Goal: Information Seeking & Learning: Learn about a topic

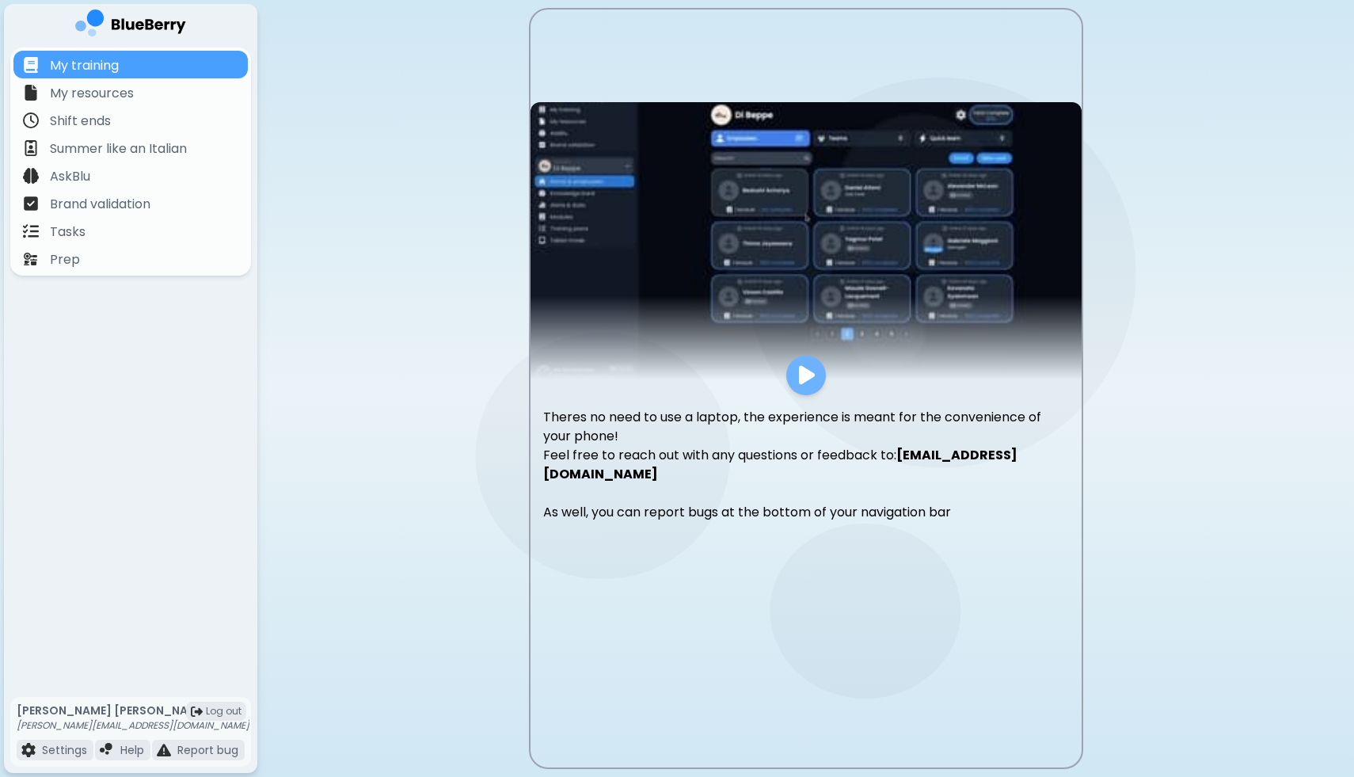
click at [808, 383] on img at bounding box center [807, 374] width 16 height 21
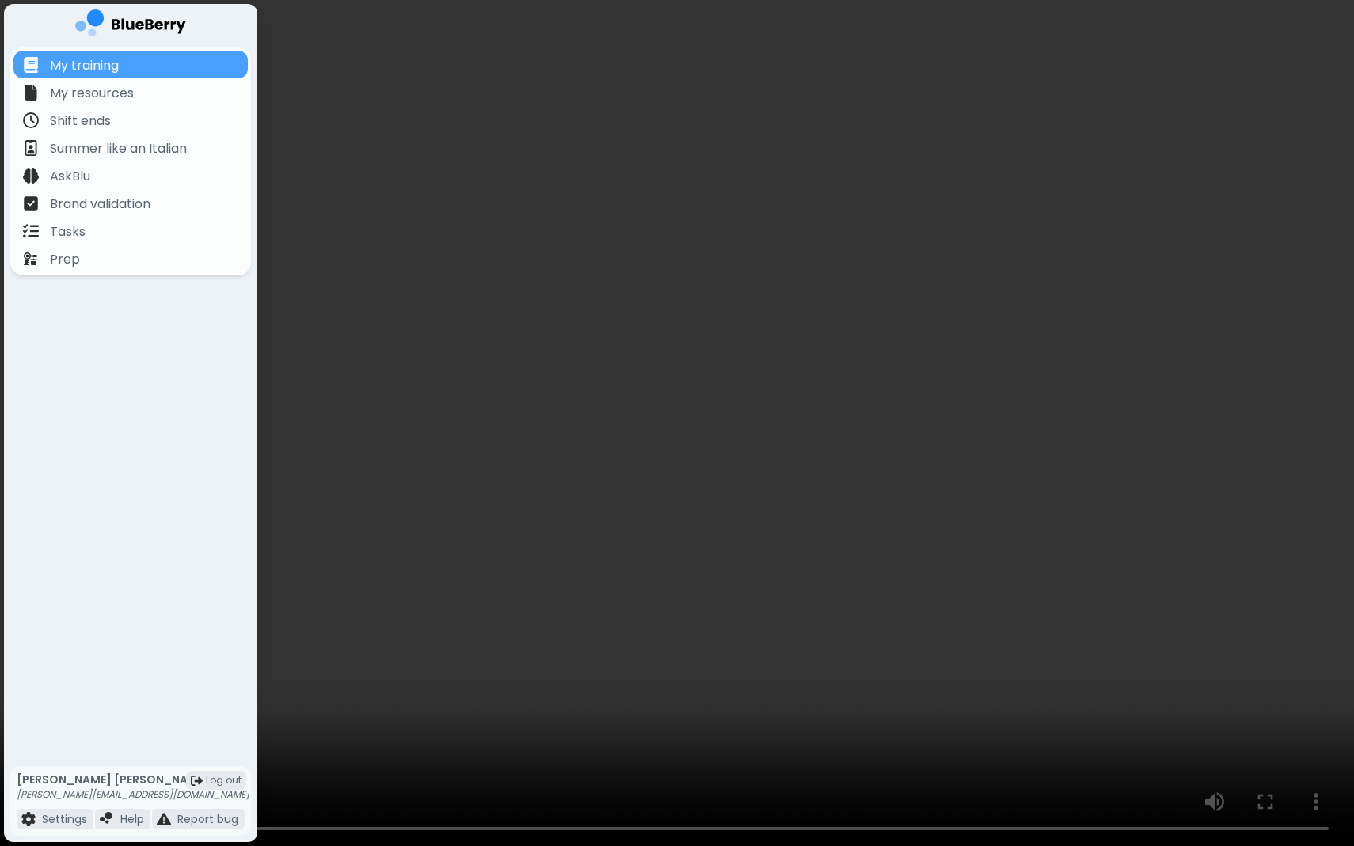
click at [1319, 699] on video at bounding box center [677, 423] width 1354 height 846
click at [1230, 664] on video at bounding box center [677, 423] width 1354 height 846
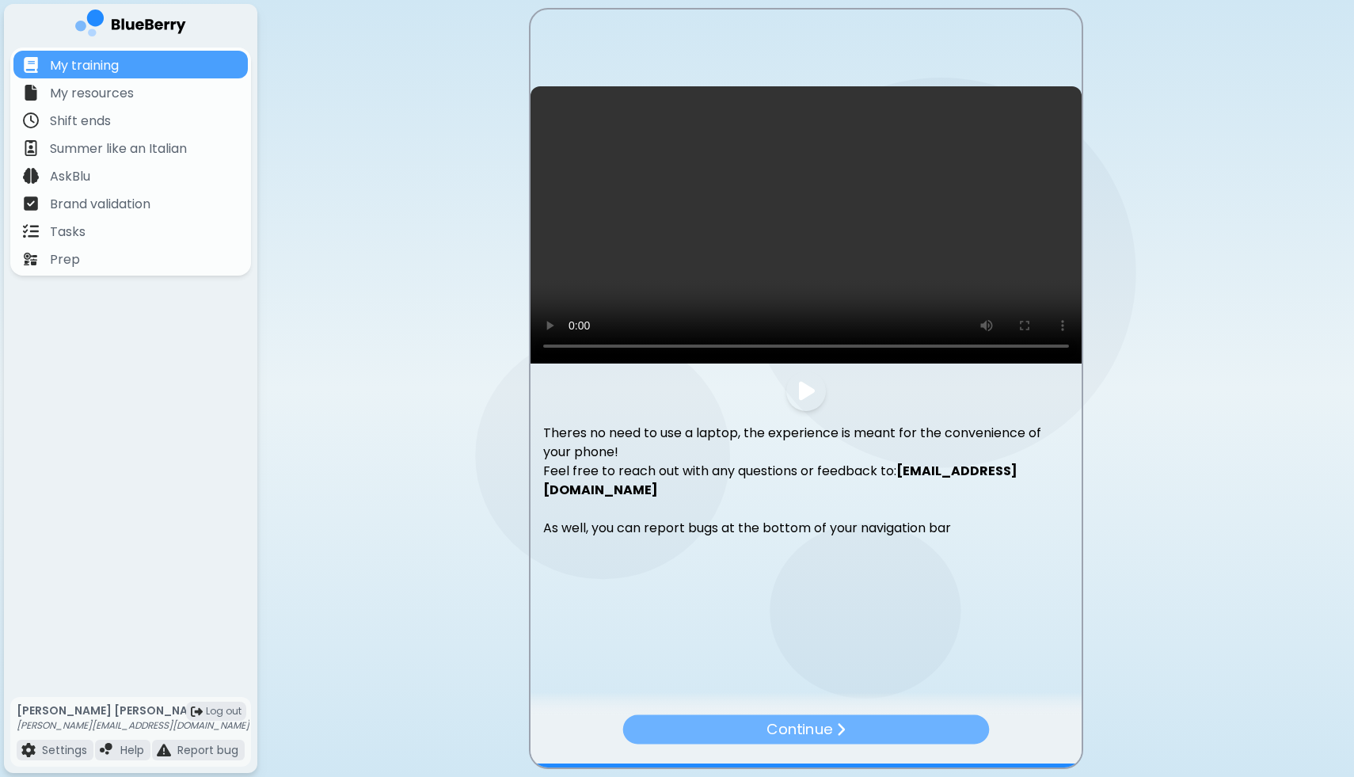
click at [805, 731] on p "Continue" at bounding box center [799, 729] width 66 height 23
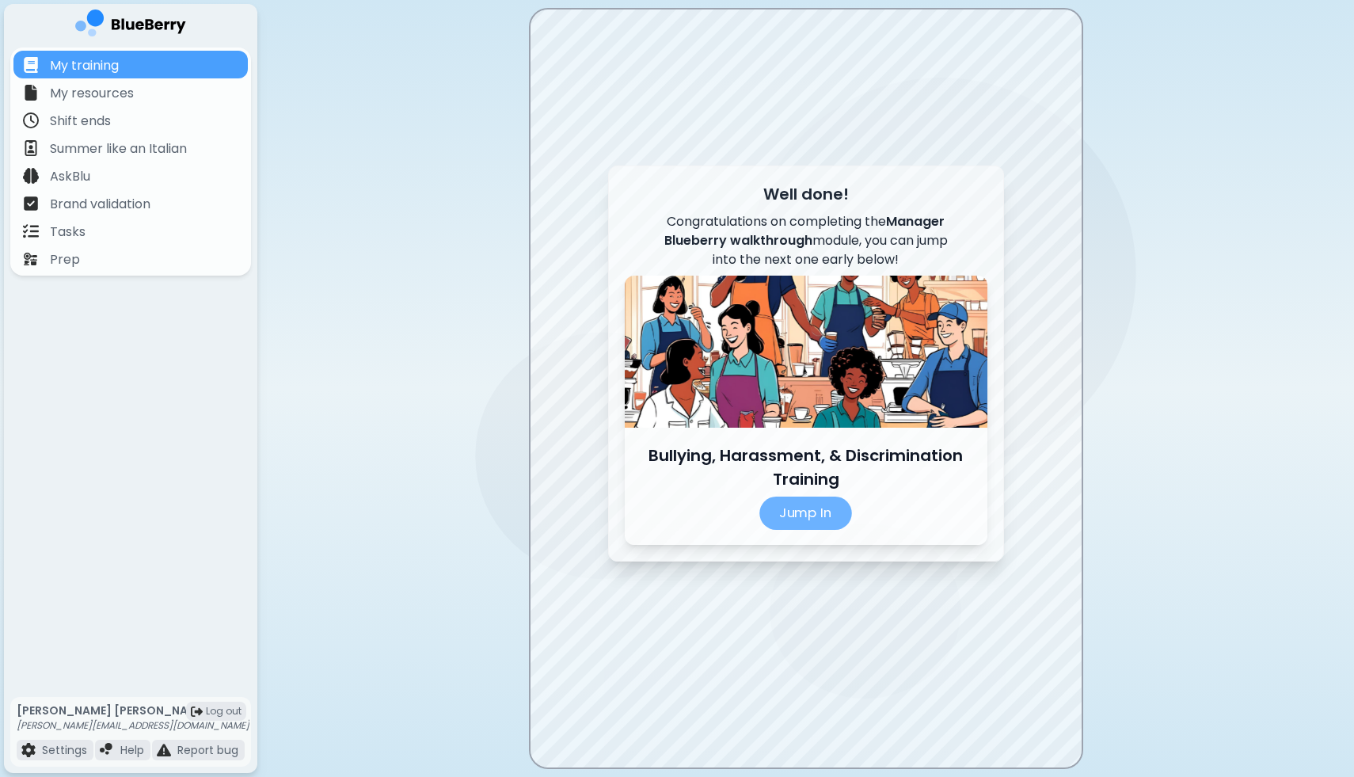
click at [788, 509] on p "Jump In" at bounding box center [805, 512] width 93 height 33
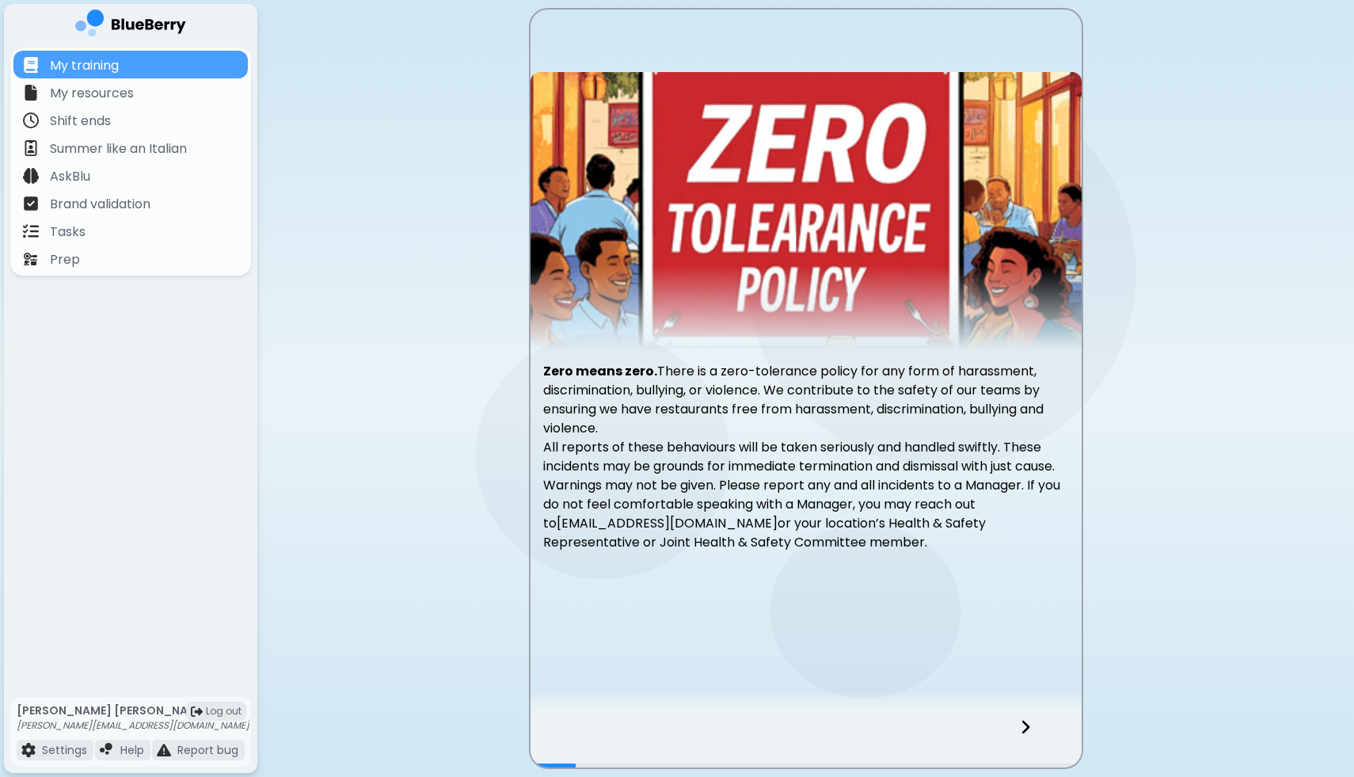
click at [1023, 730] on icon at bounding box center [1025, 726] width 11 height 17
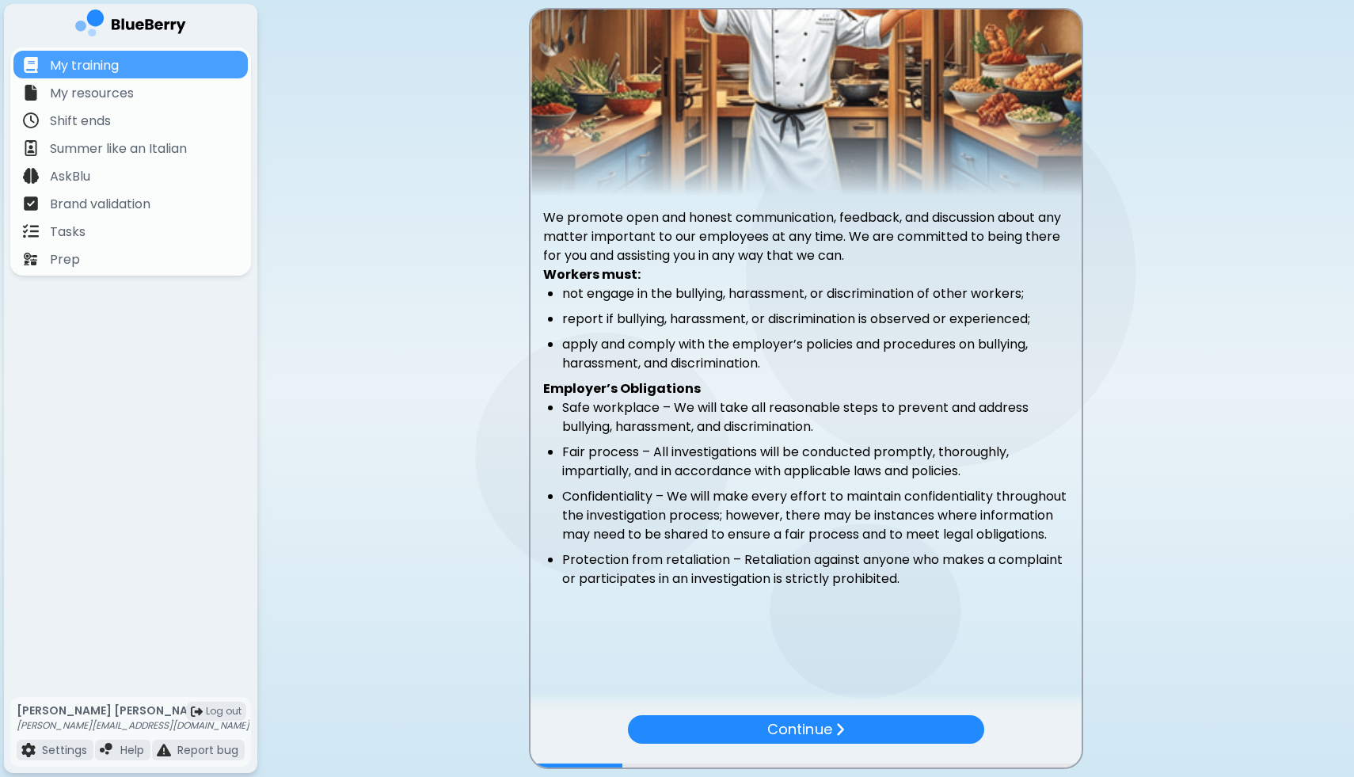
scroll to position [103, 0]
click at [788, 732] on p "Continue" at bounding box center [799, 729] width 64 height 22
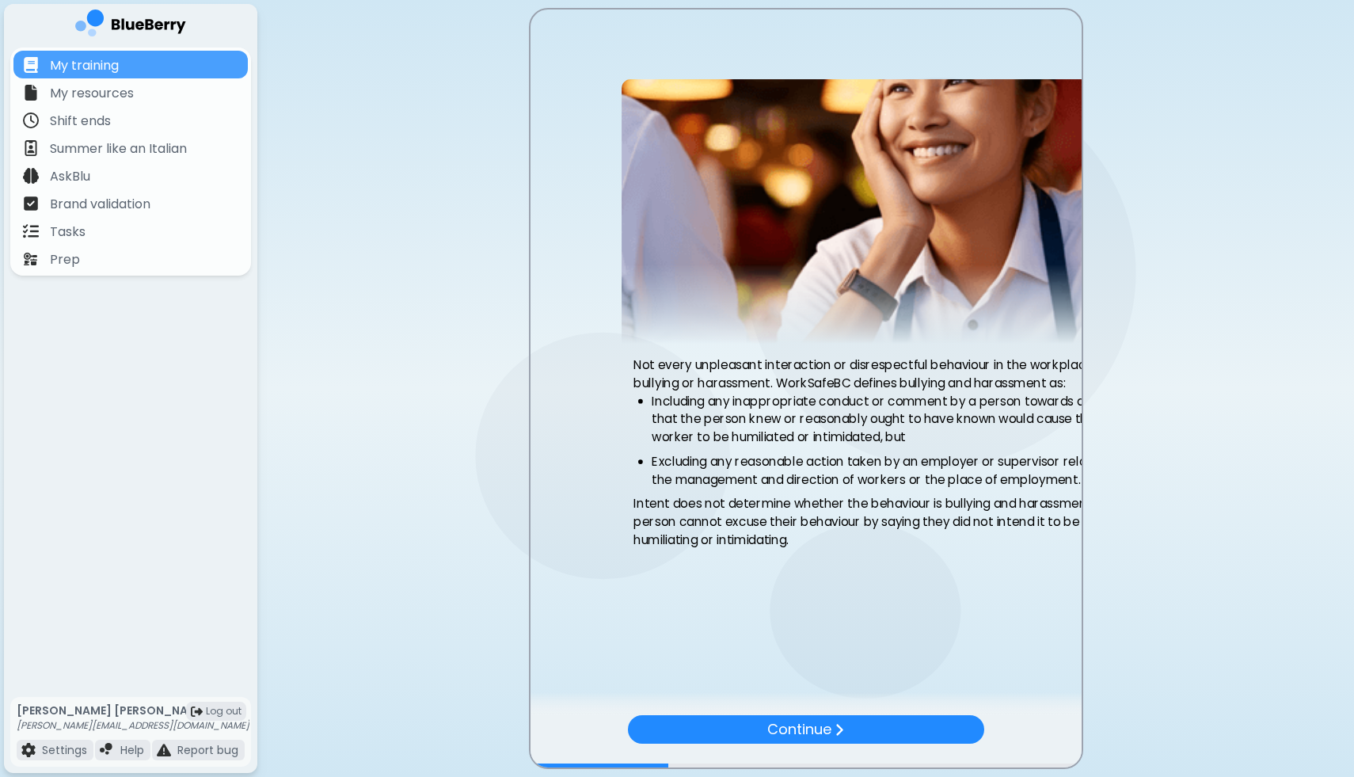
scroll to position [0, 0]
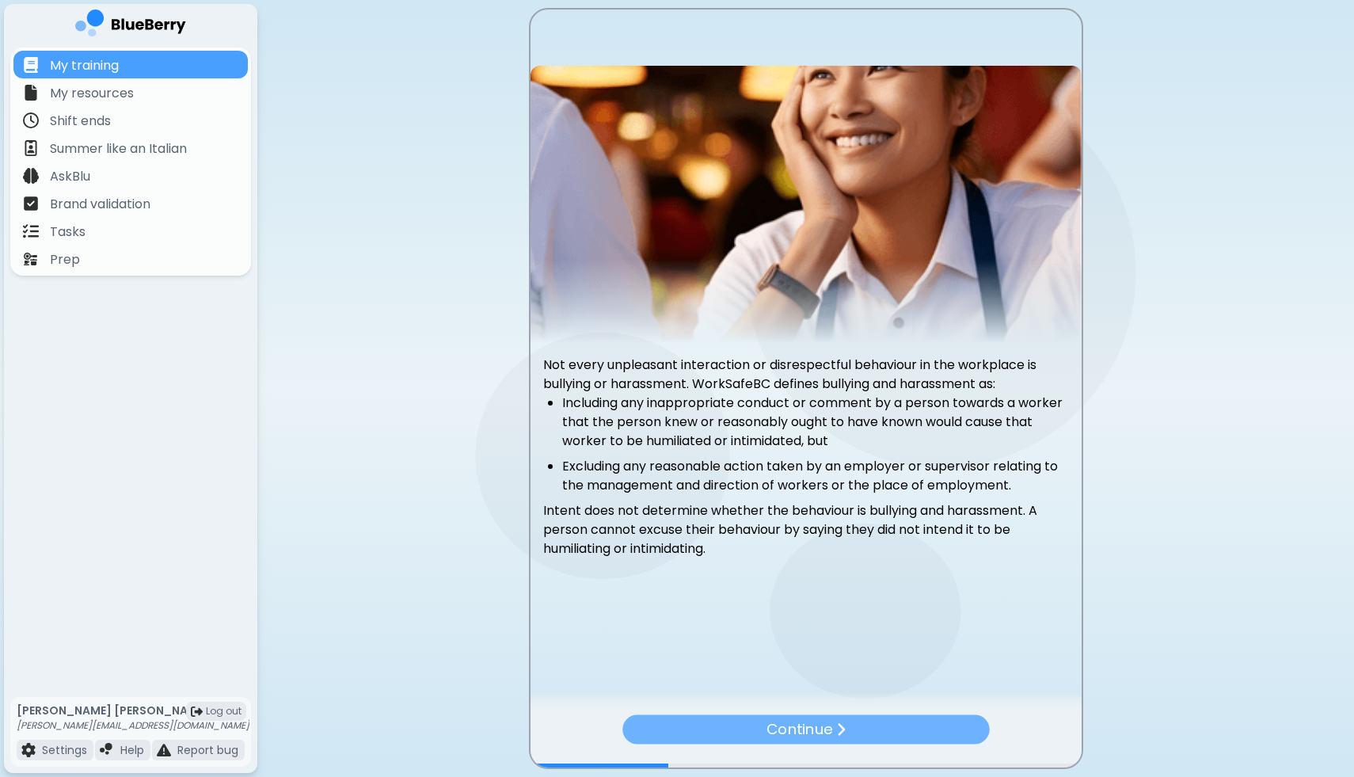
click at [792, 732] on p "Continue" at bounding box center [799, 729] width 66 height 23
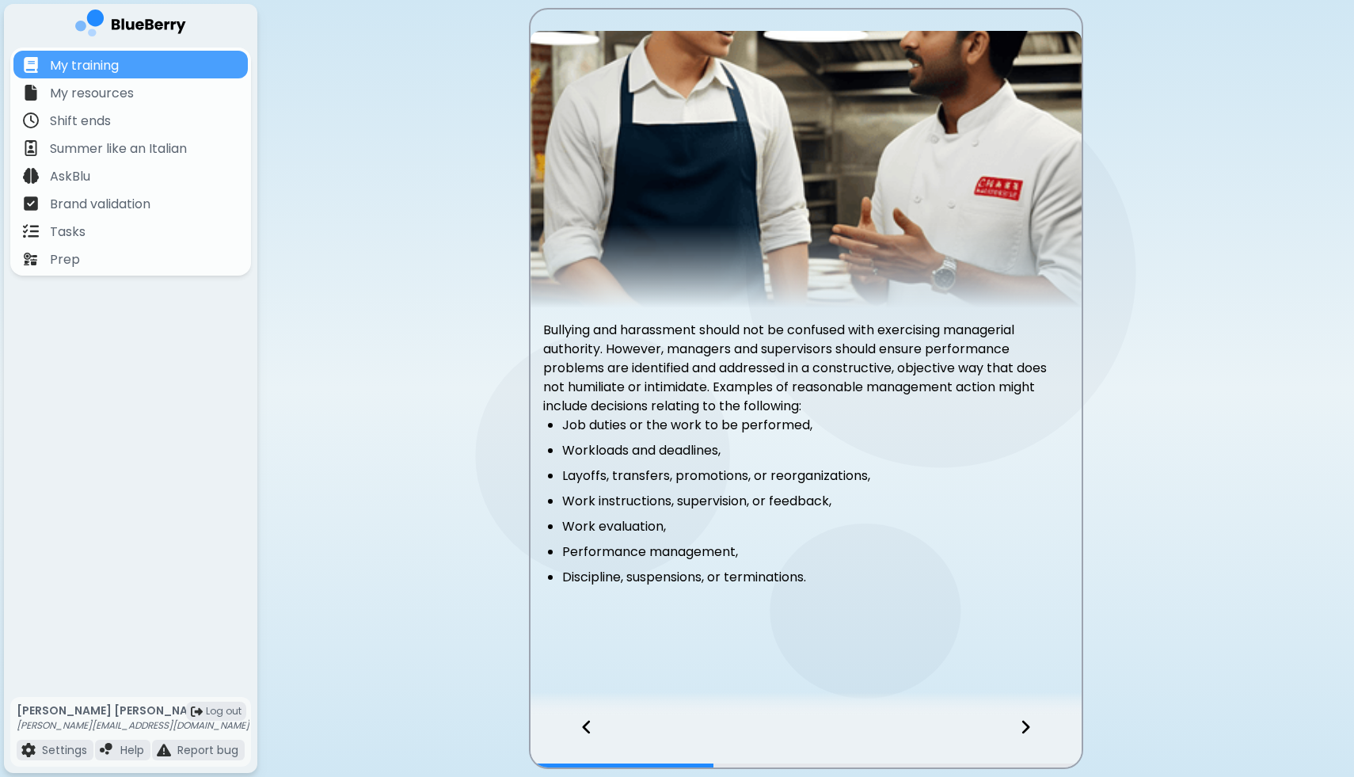
click at [1025, 722] on icon at bounding box center [1025, 726] width 11 height 17
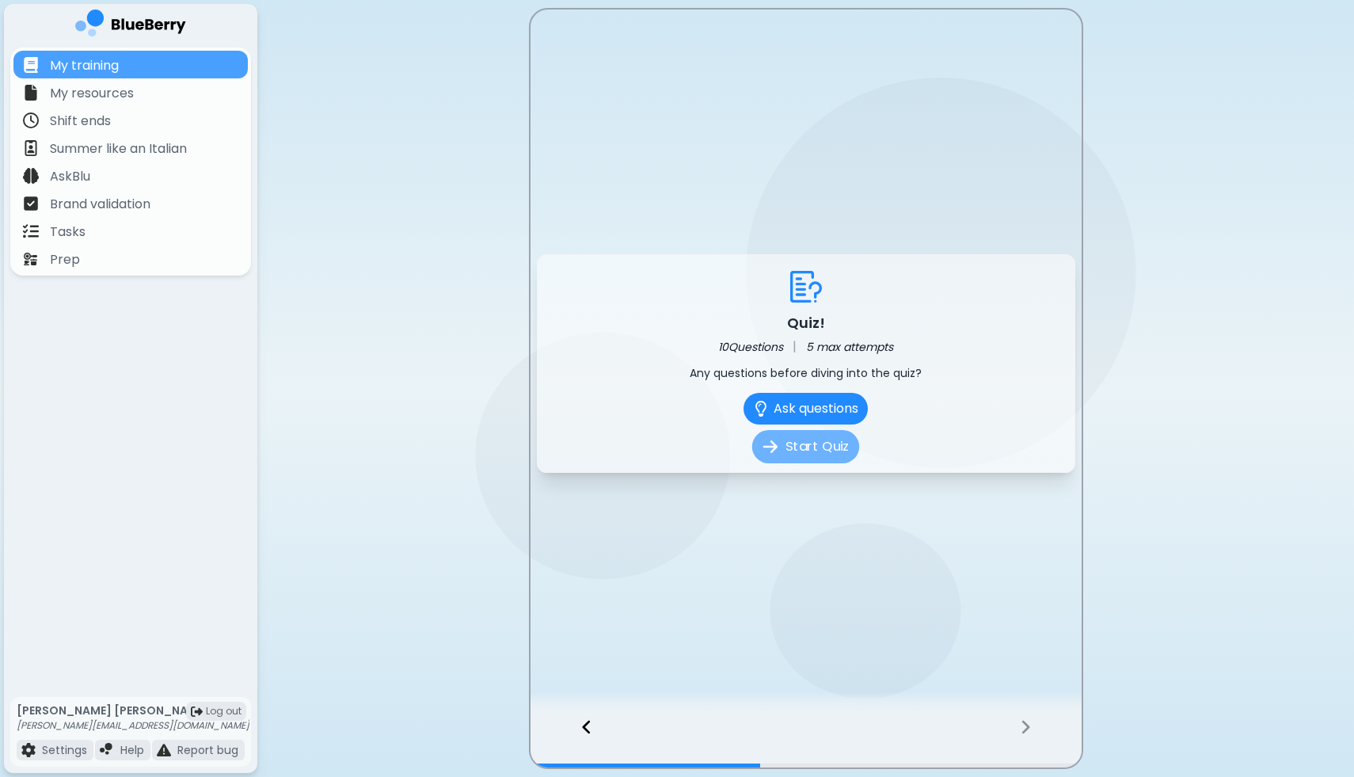
click at [799, 441] on button "Start Quiz" at bounding box center [805, 446] width 107 height 33
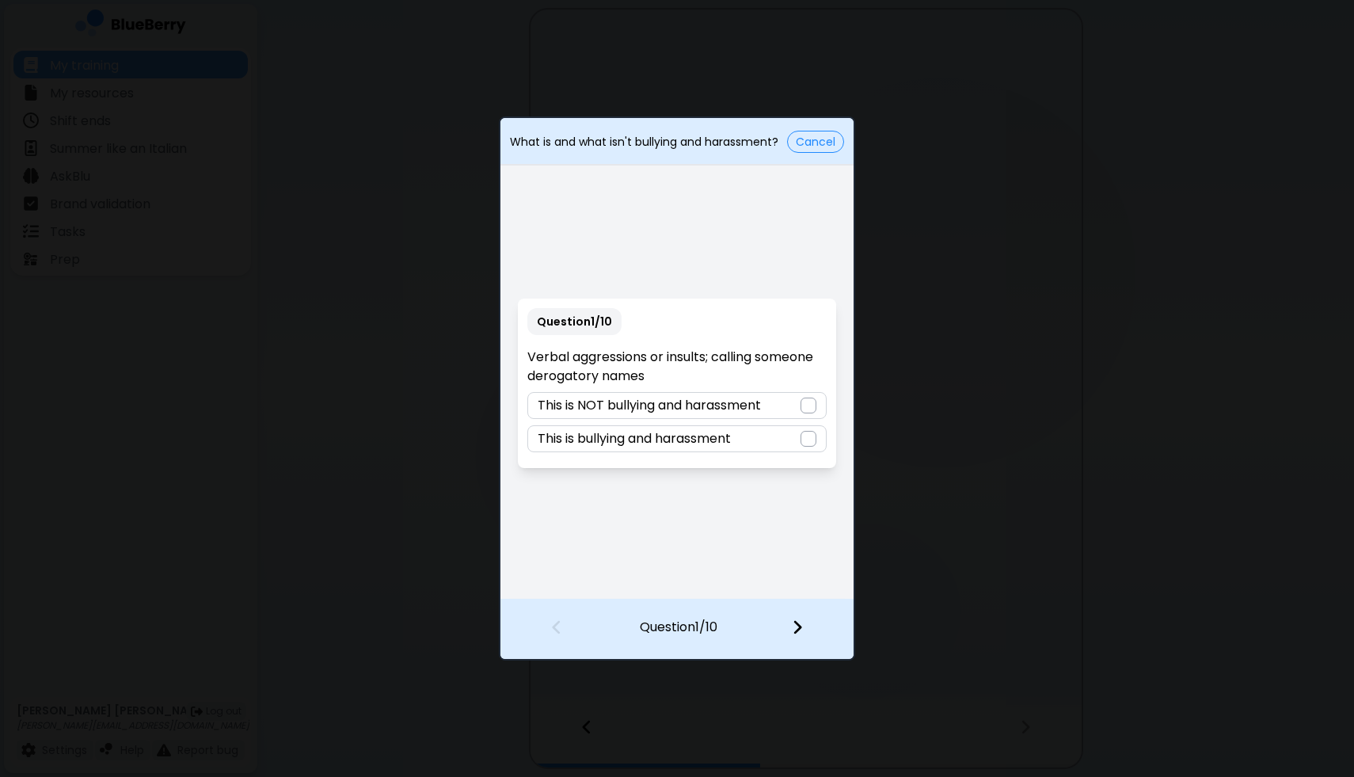
click at [811, 439] on div at bounding box center [808, 439] width 16 height 16
click at [796, 627] on img at bounding box center [797, 626] width 11 height 17
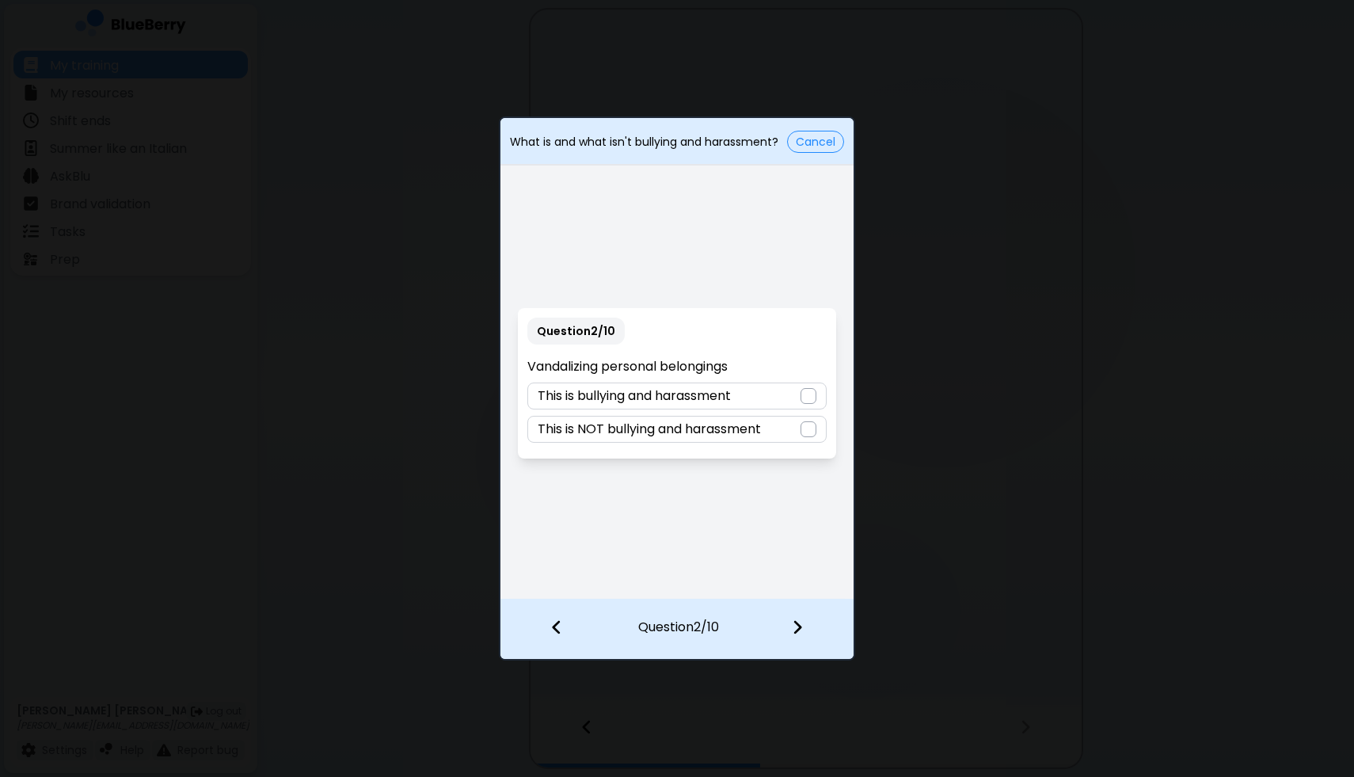
click at [810, 395] on div at bounding box center [808, 396] width 16 height 16
click at [794, 628] on img at bounding box center [797, 626] width 11 height 17
click at [813, 392] on div at bounding box center [808, 396] width 16 height 16
click at [796, 622] on img at bounding box center [797, 626] width 11 height 17
click at [795, 400] on div "This is bullying and harassment" at bounding box center [676, 395] width 298 height 27
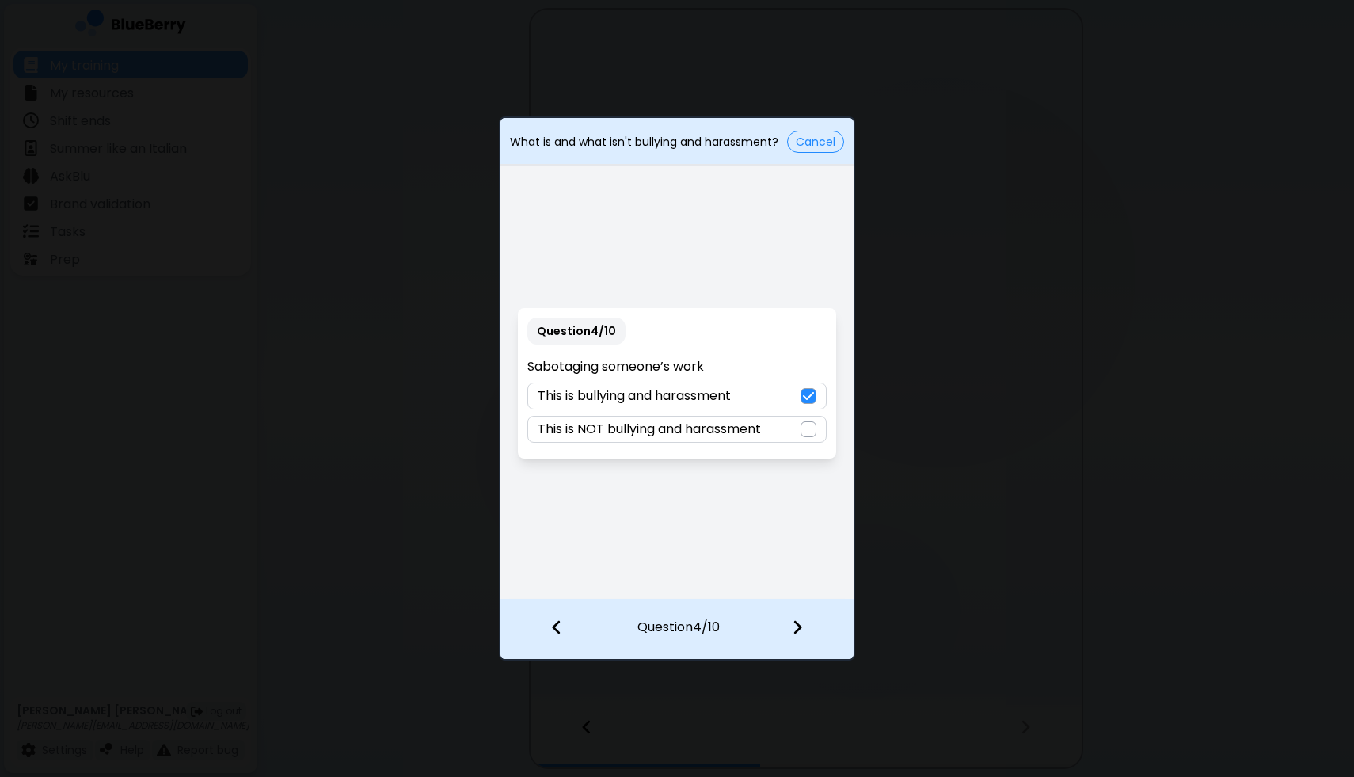
click at [797, 626] on img at bounding box center [797, 626] width 11 height 17
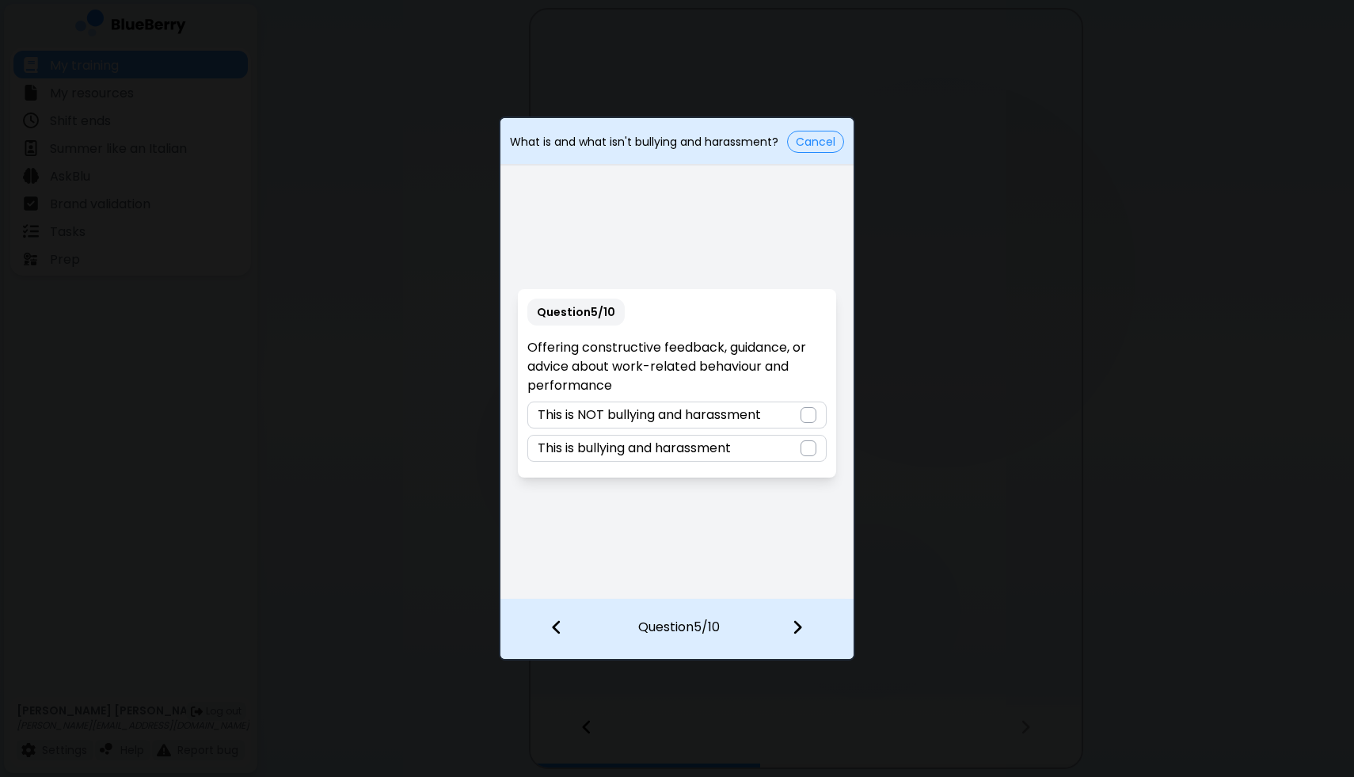
click at [792, 414] on div "This is NOT bullying and harassment" at bounding box center [676, 414] width 298 height 27
click at [797, 626] on img at bounding box center [797, 626] width 11 height 17
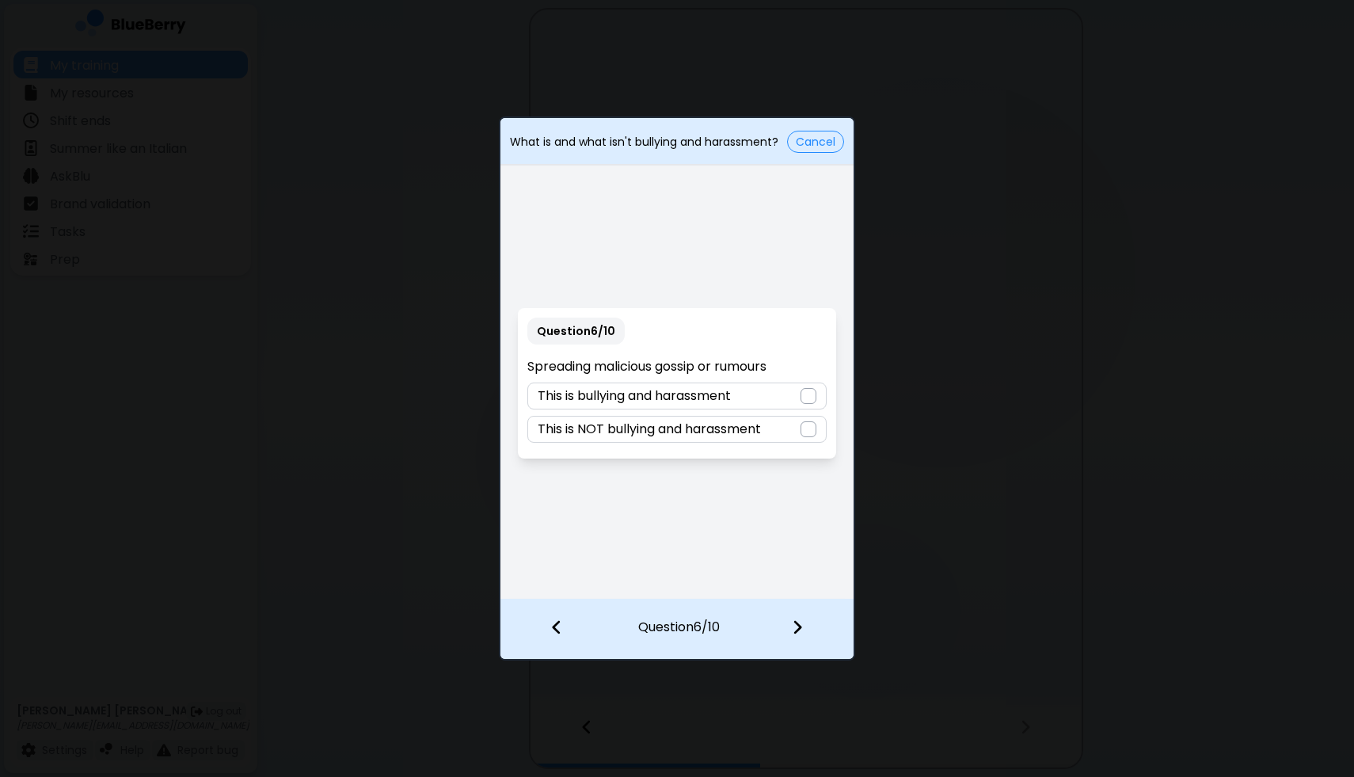
click at [788, 389] on div "This is bullying and harassment" at bounding box center [676, 395] width 298 height 27
click at [792, 619] on img at bounding box center [797, 626] width 11 height 17
click at [794, 436] on div "This is bullying and harassment" at bounding box center [676, 429] width 298 height 27
click at [792, 632] on img at bounding box center [797, 626] width 11 height 17
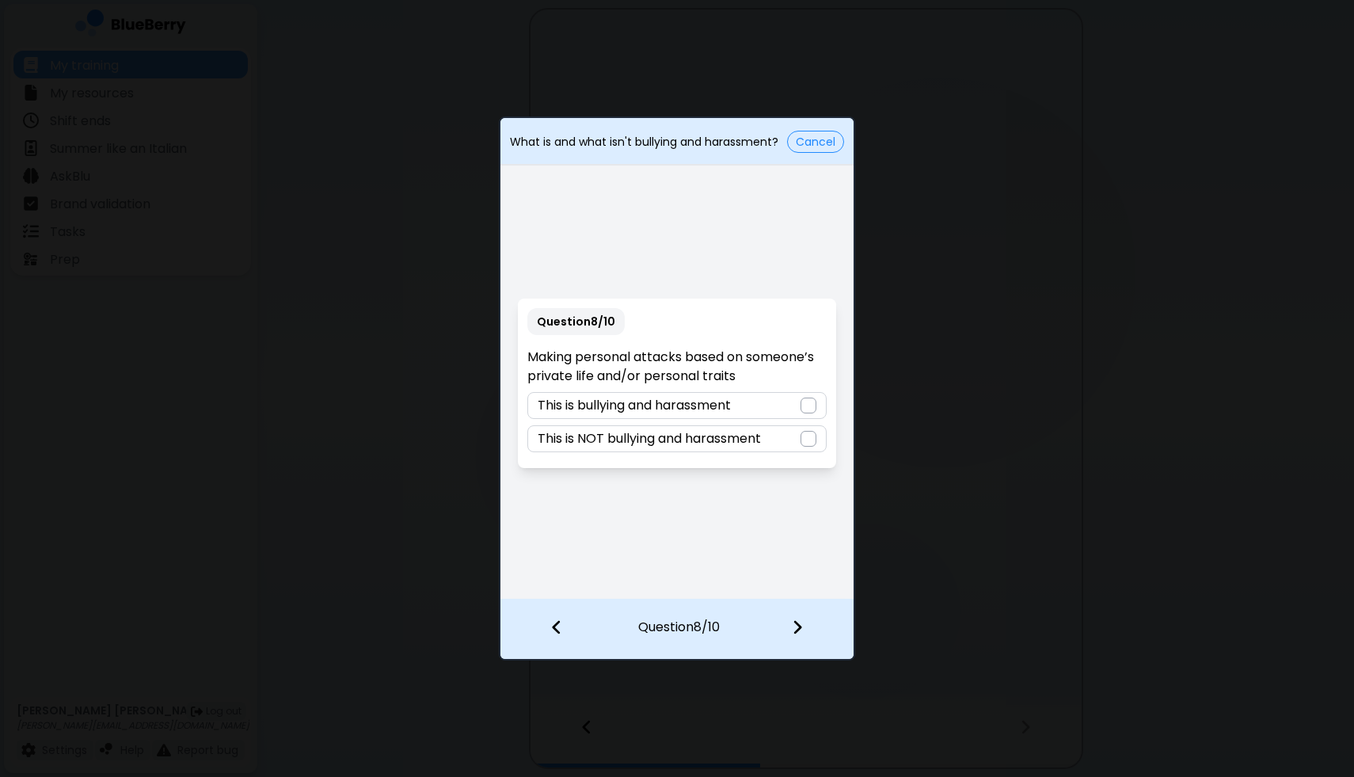
click at [762, 403] on div "This is bullying and harassment" at bounding box center [676, 405] width 298 height 27
click at [796, 622] on img at bounding box center [797, 626] width 11 height 17
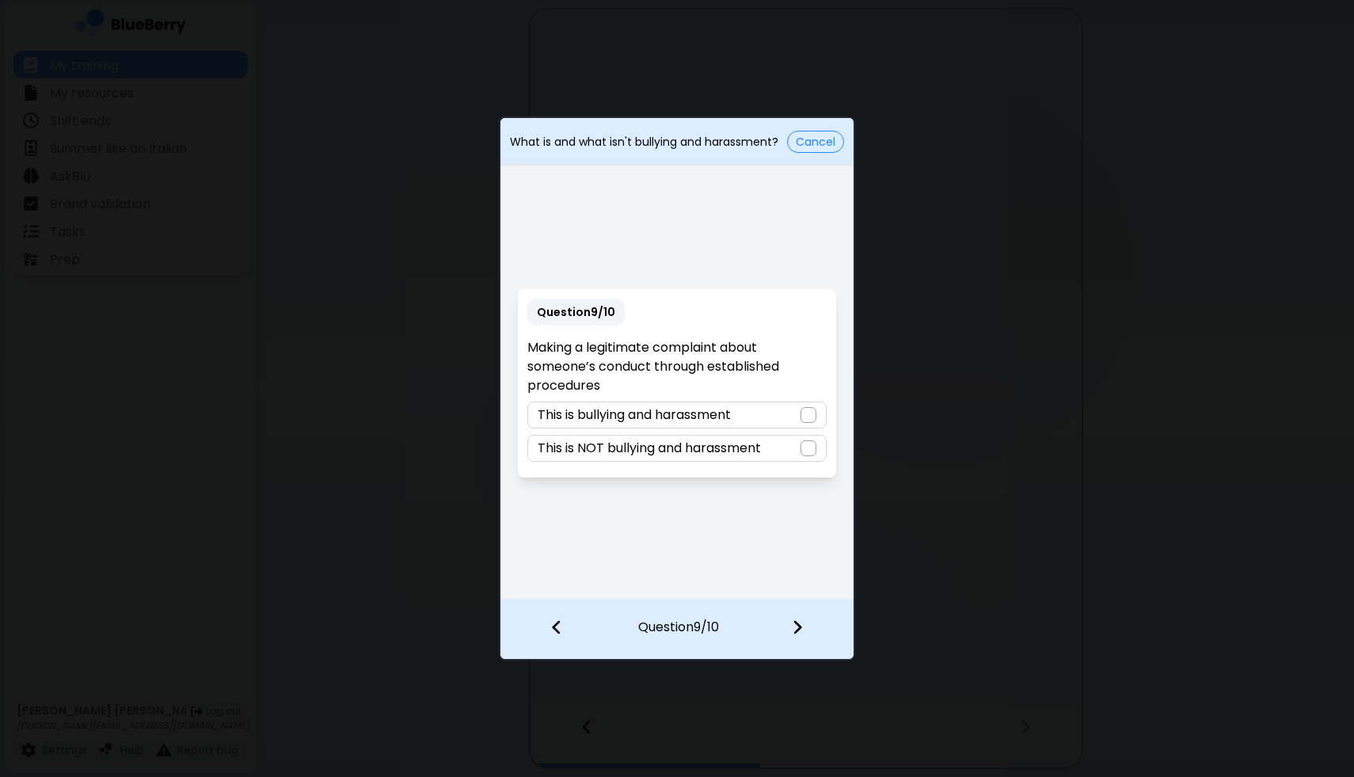
click at [718, 447] on p "This is NOT bullying and harassment" at bounding box center [649, 448] width 223 height 19
click at [793, 619] on img at bounding box center [797, 626] width 11 height 17
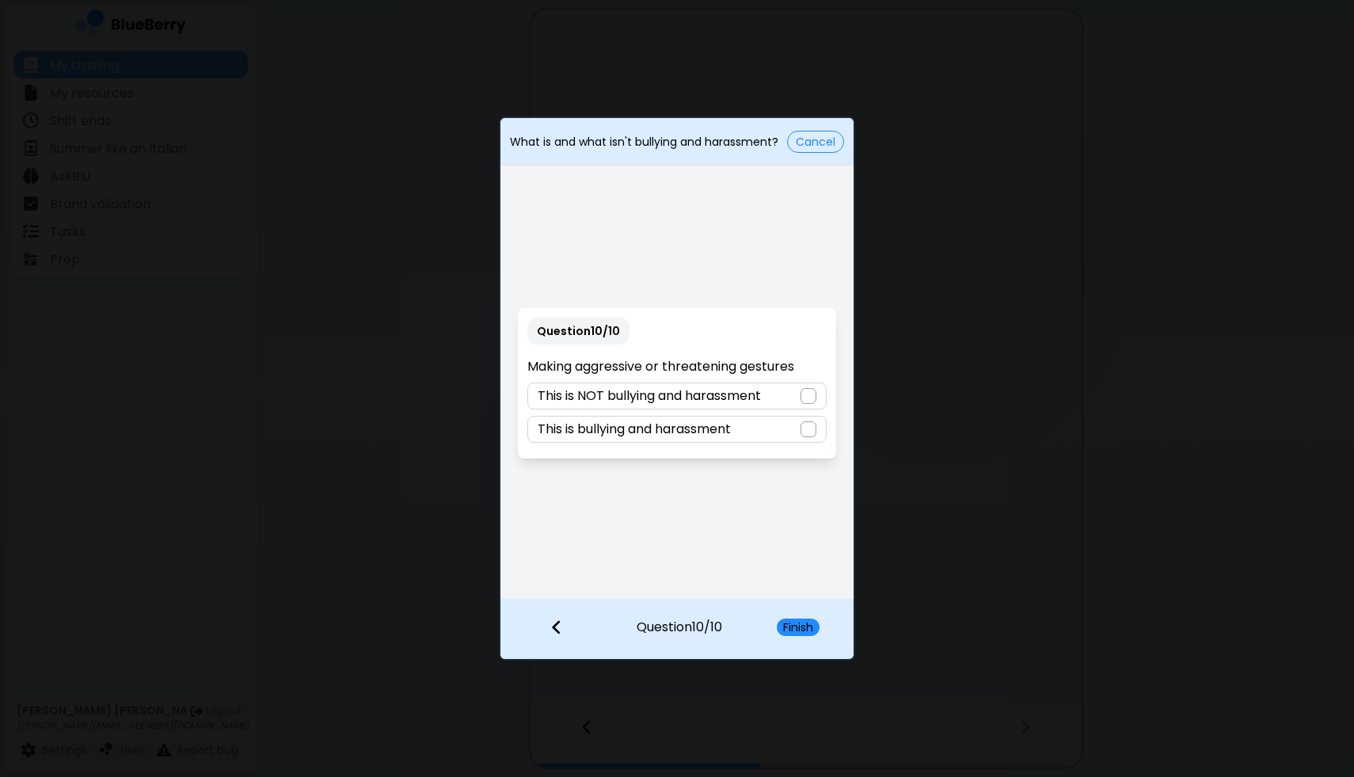
click at [757, 427] on div "This is bullying and harassment" at bounding box center [676, 429] width 298 height 27
click at [791, 625] on button "Finish" at bounding box center [798, 626] width 43 height 17
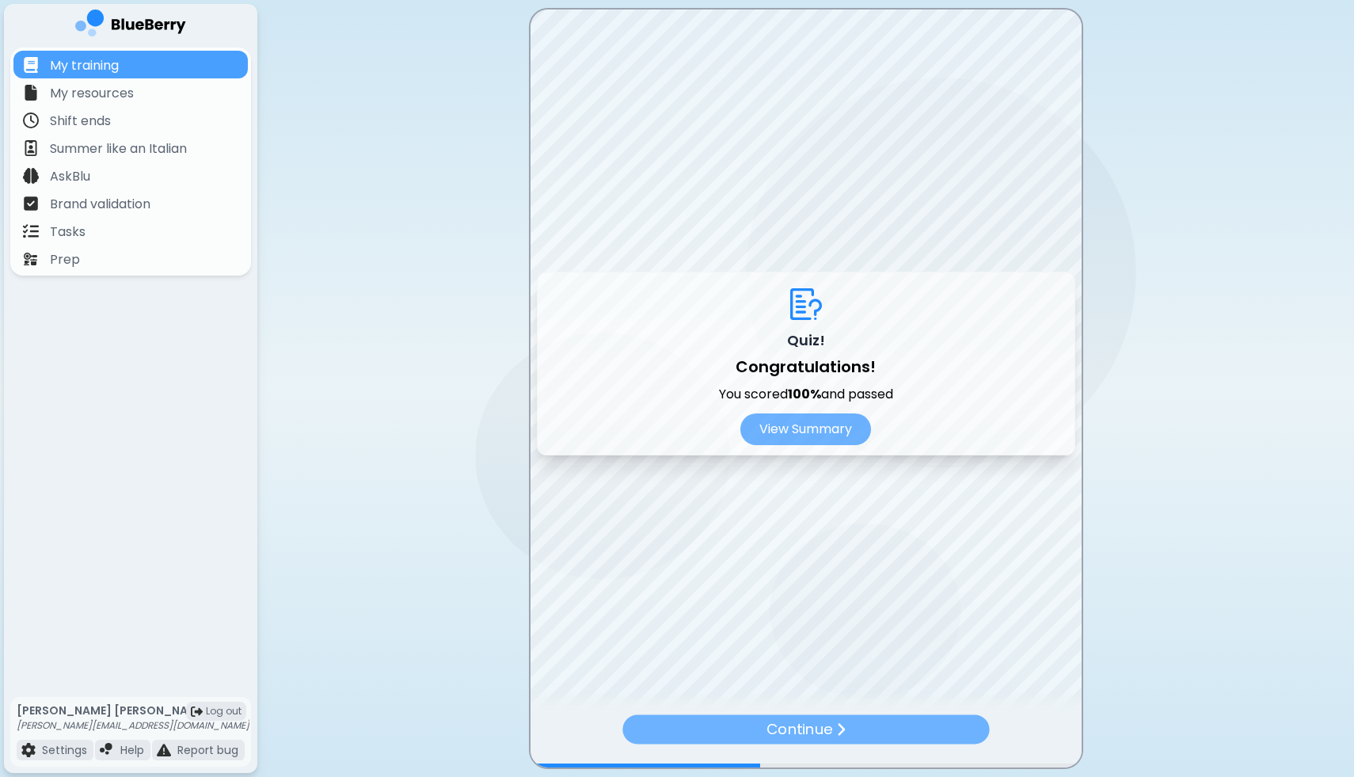
click at [794, 739] on p "Continue" at bounding box center [799, 729] width 66 height 23
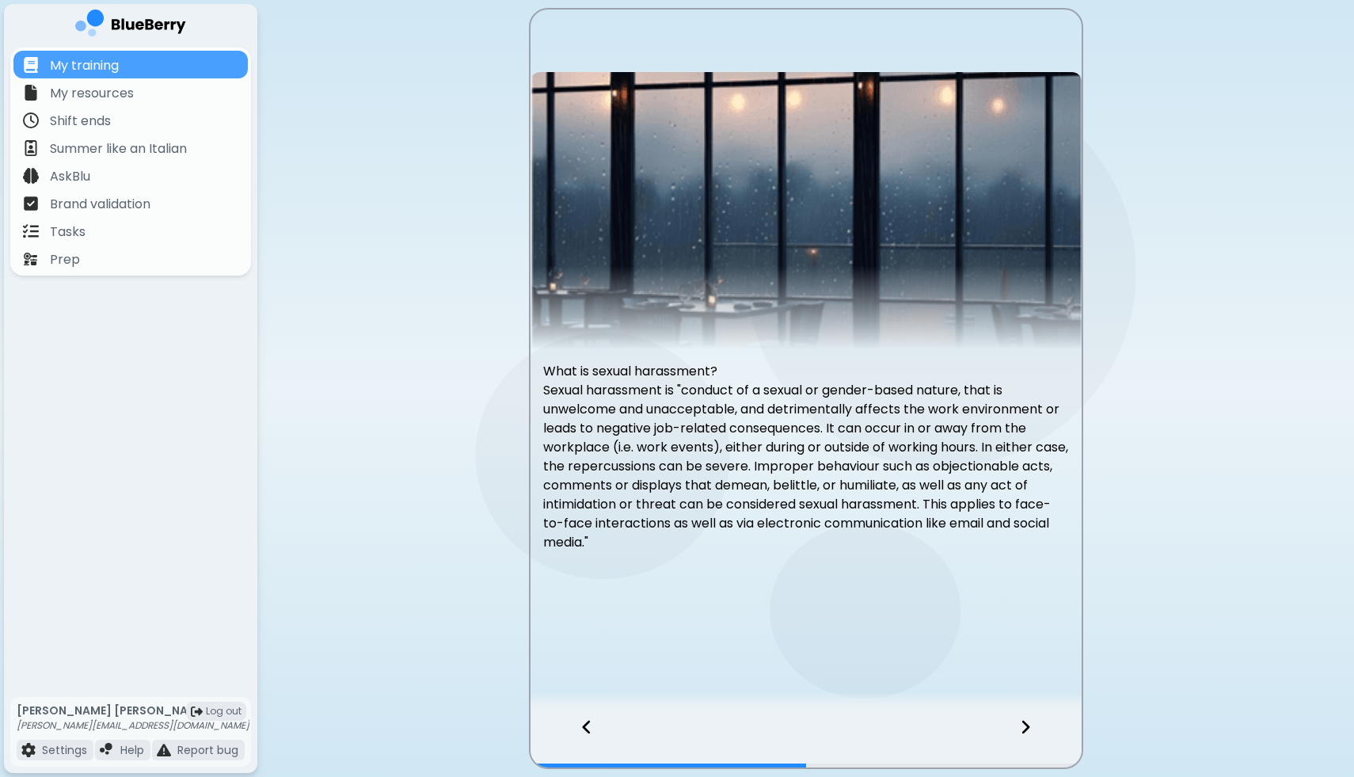
click at [1024, 727] on icon at bounding box center [1025, 726] width 11 height 17
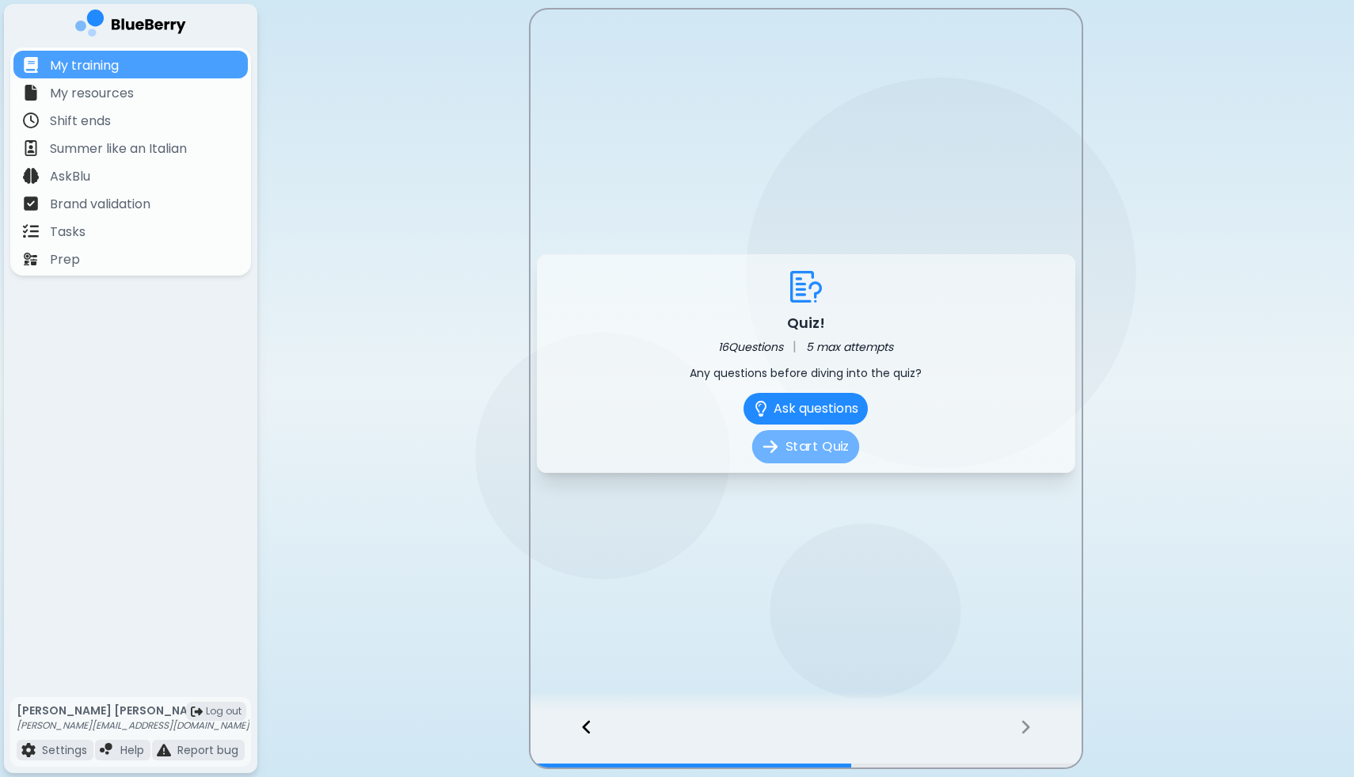
click at [790, 448] on button "Start Quiz" at bounding box center [805, 446] width 107 height 33
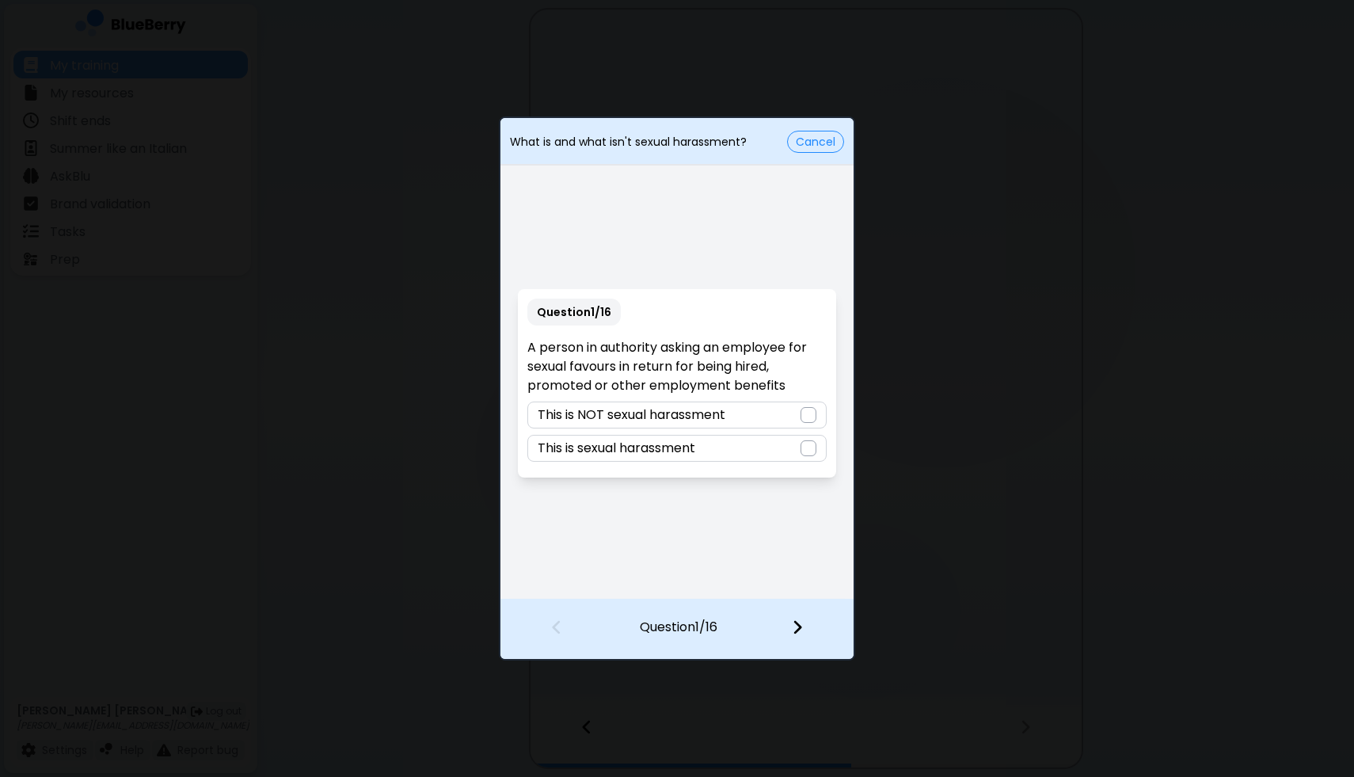
click at [719, 447] on div "This is sexual harassment" at bounding box center [676, 448] width 298 height 27
click at [796, 624] on img at bounding box center [797, 626] width 11 height 17
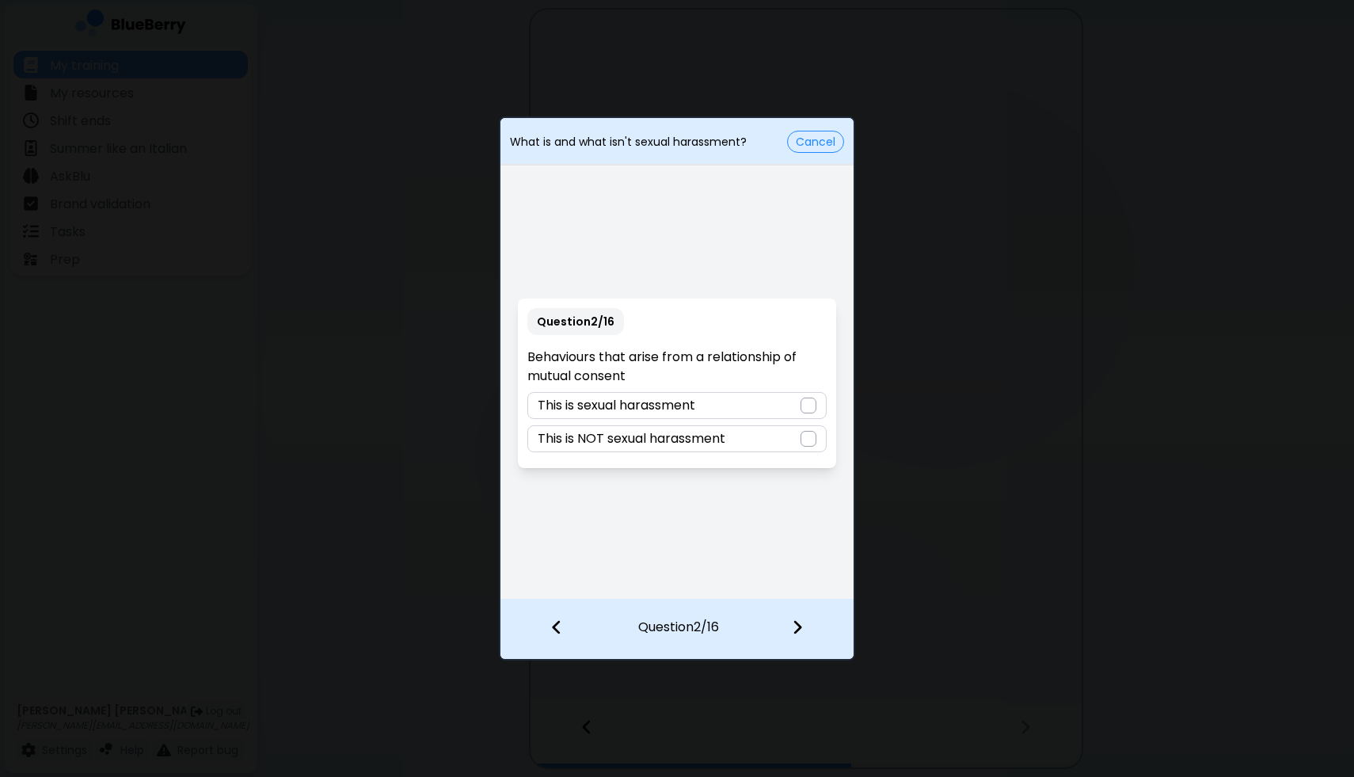
click at [754, 439] on div "This is NOT sexual harassment" at bounding box center [676, 438] width 298 height 27
click at [797, 625] on img at bounding box center [797, 626] width 11 height 17
click at [647, 400] on p "This is sexual harassment" at bounding box center [617, 405] width 158 height 19
click at [796, 625] on img at bounding box center [797, 626] width 11 height 17
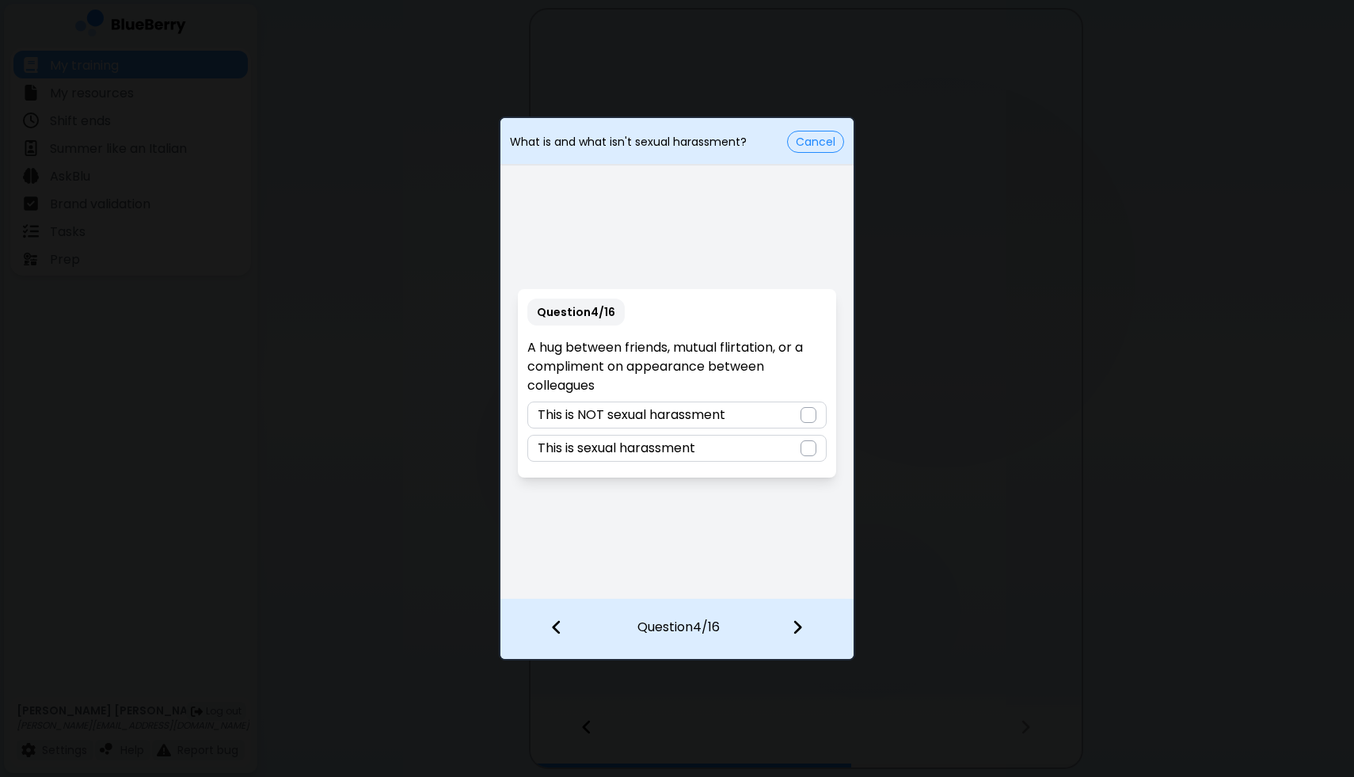
click at [648, 413] on p "This is NOT sexual harassment" at bounding box center [632, 414] width 188 height 19
click at [792, 621] on img at bounding box center [797, 626] width 11 height 17
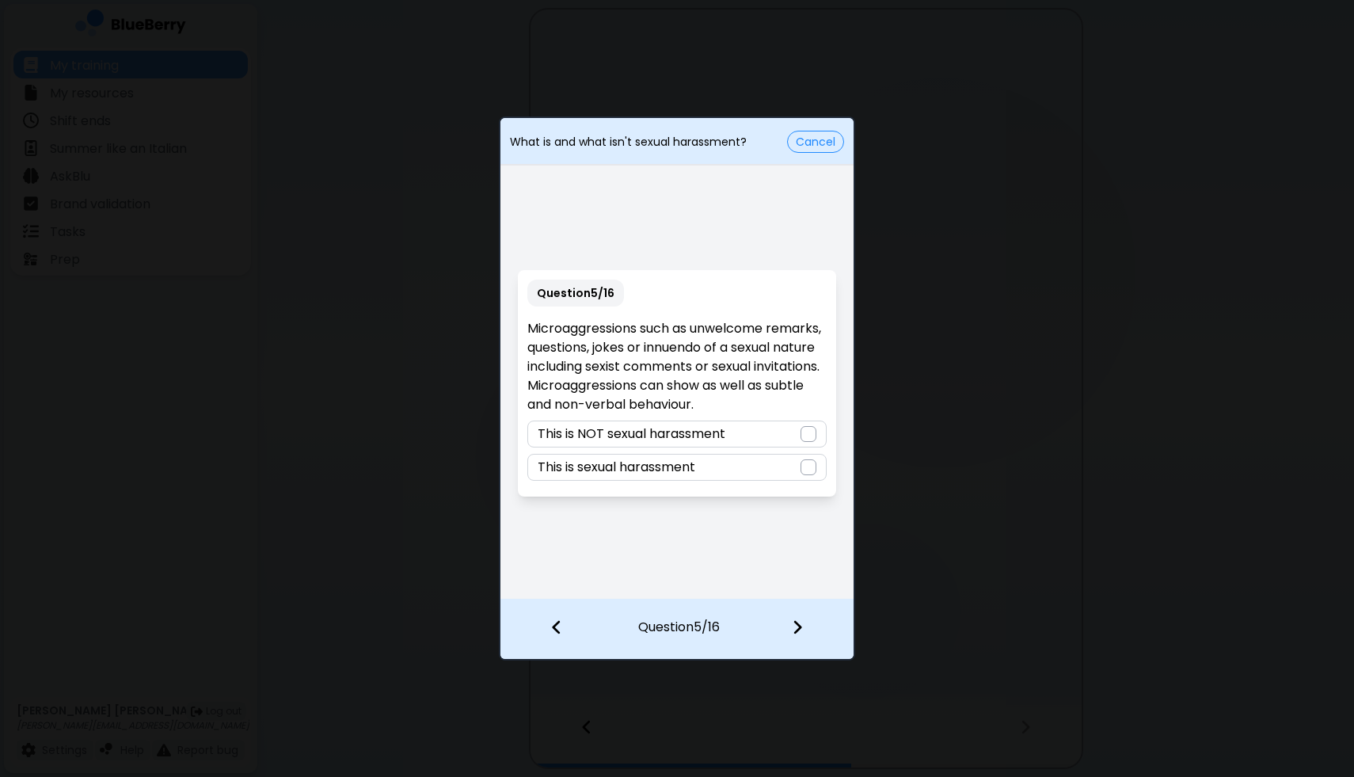
click at [703, 463] on div "This is sexual harassment" at bounding box center [676, 467] width 298 height 27
click at [795, 621] on img at bounding box center [797, 626] width 11 height 17
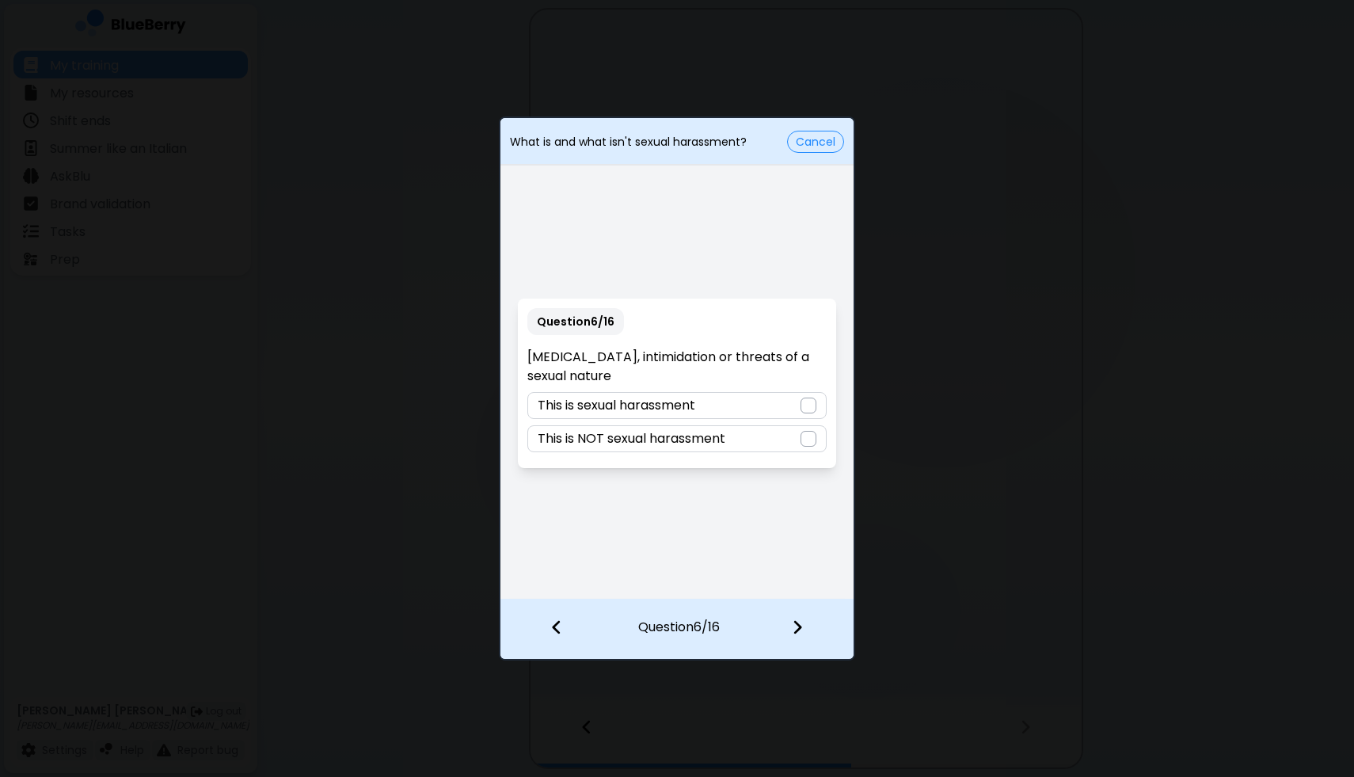
click at [682, 406] on p "This is sexual harassment" at bounding box center [617, 405] width 158 height 19
click at [790, 621] on div at bounding box center [806, 628] width 93 height 59
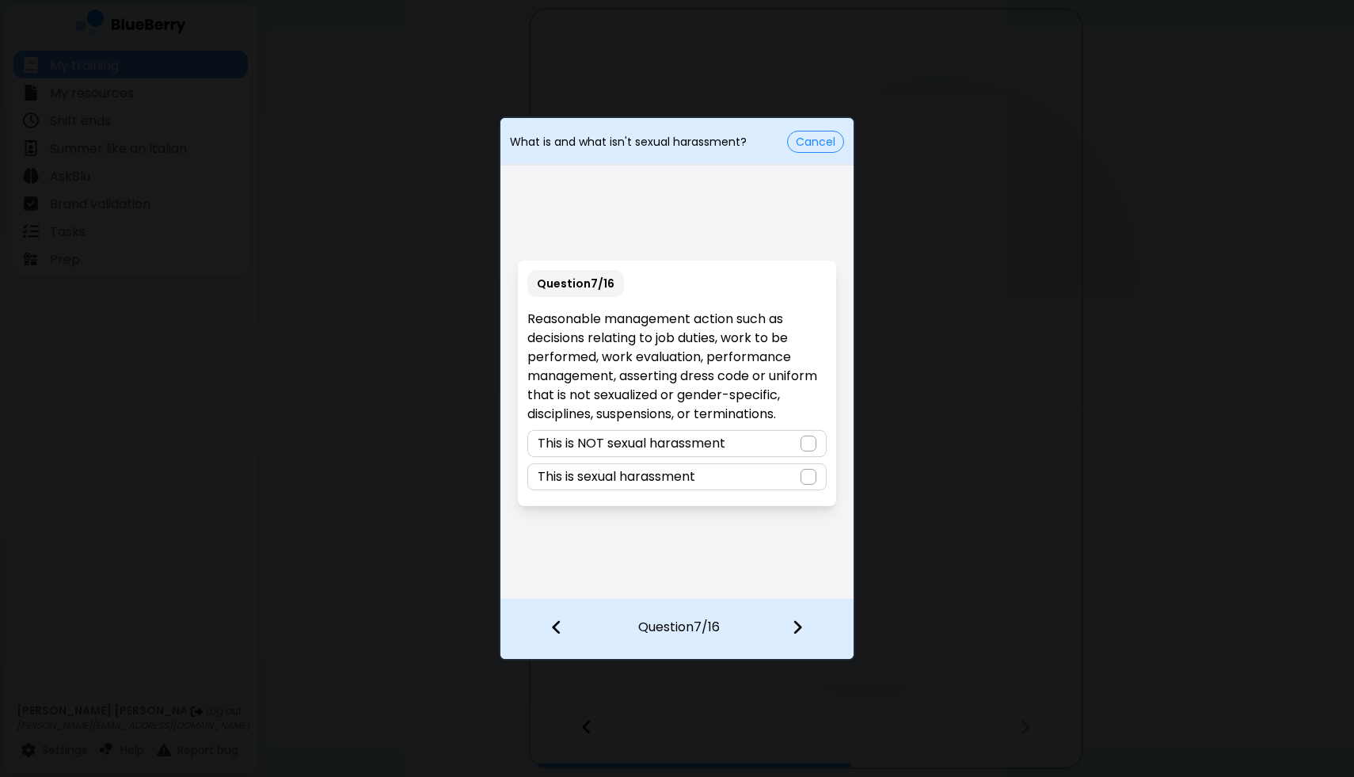
click at [625, 441] on p "This is NOT sexual harassment" at bounding box center [632, 443] width 188 height 19
click at [796, 621] on img at bounding box center [797, 626] width 11 height 17
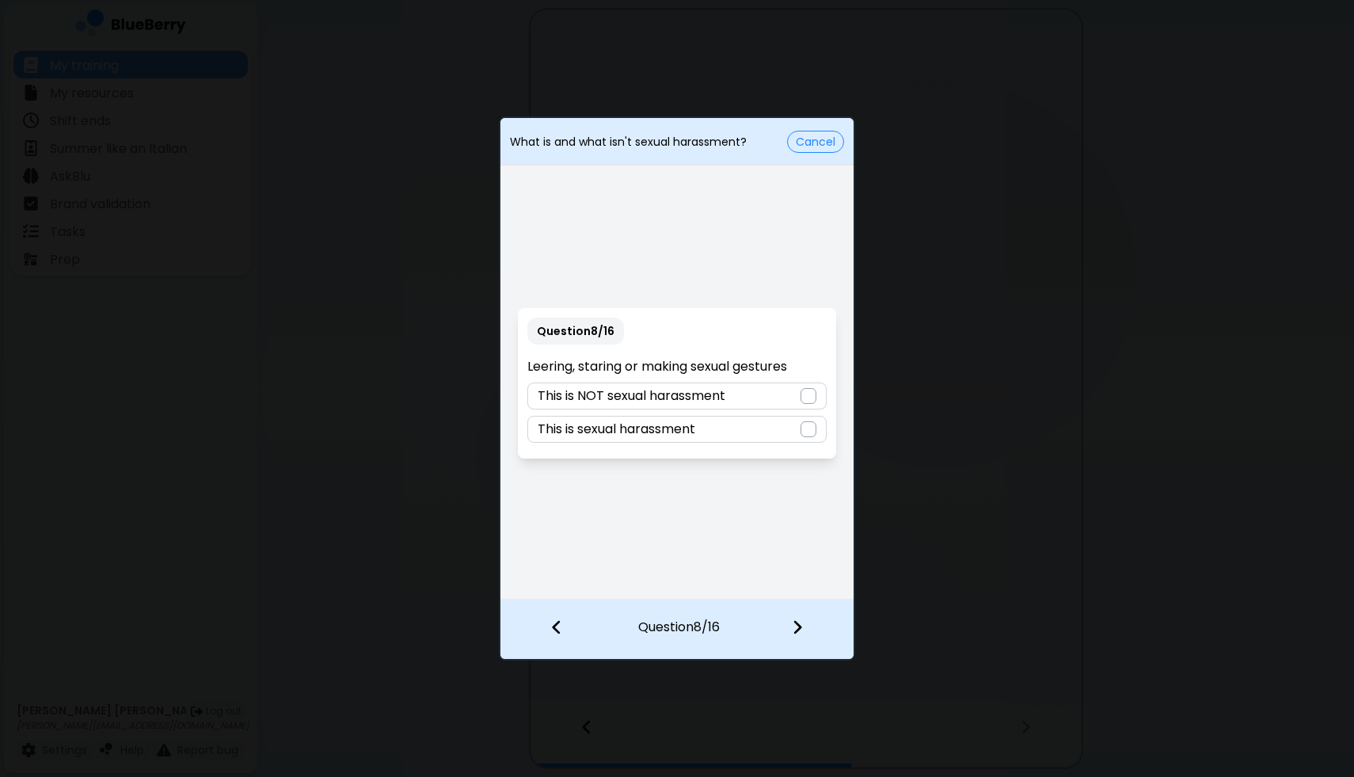
click at [735, 427] on div "This is sexual harassment" at bounding box center [676, 429] width 298 height 27
click at [785, 623] on div at bounding box center [806, 628] width 93 height 59
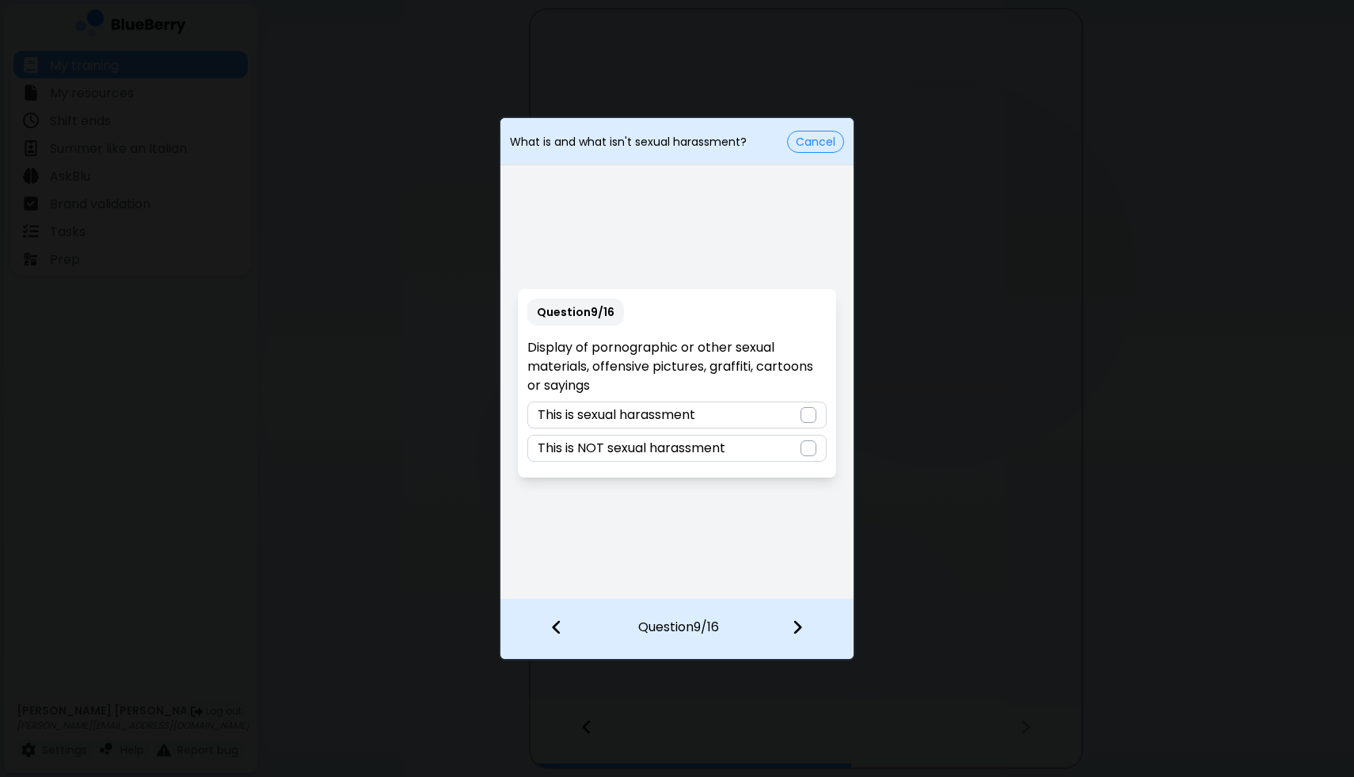
click at [648, 413] on p "This is sexual harassment" at bounding box center [617, 414] width 158 height 19
click at [799, 632] on img at bounding box center [797, 626] width 11 height 17
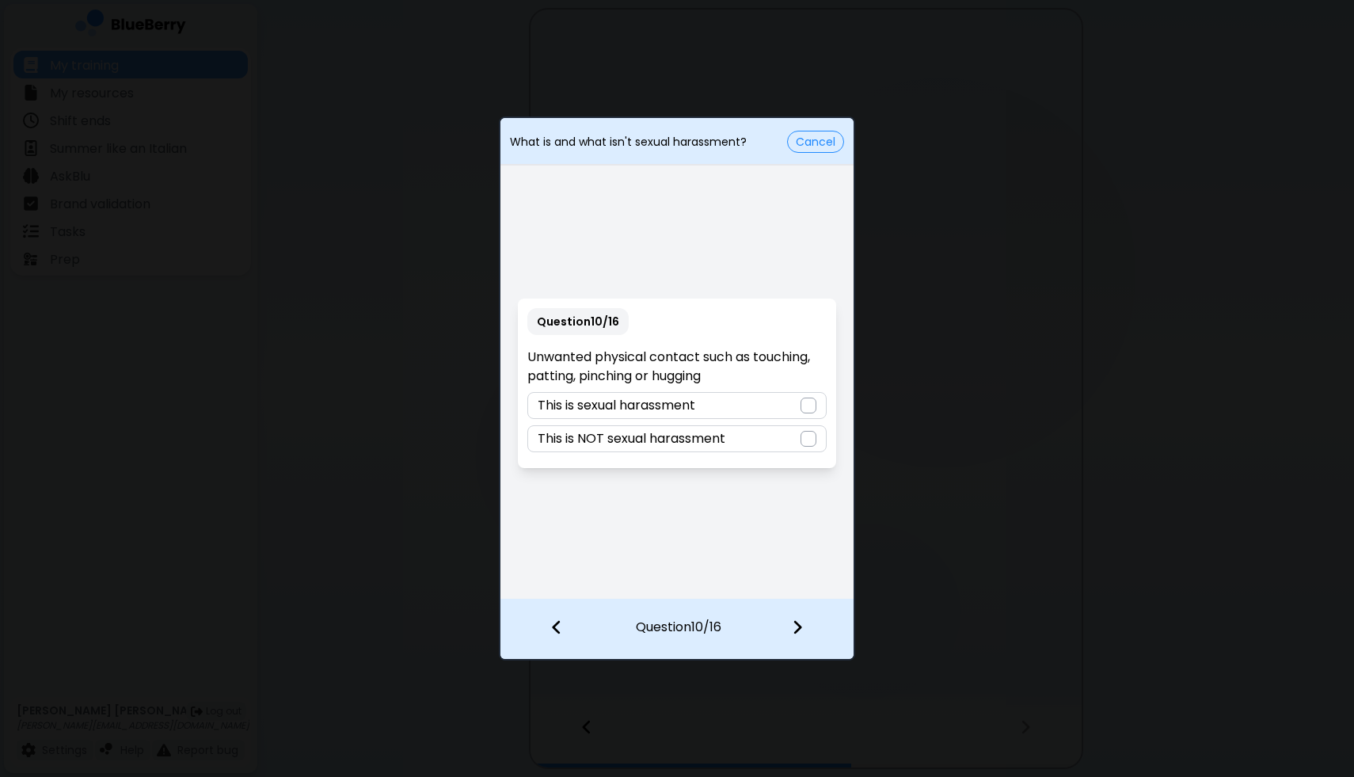
click at [660, 402] on p "This is sexual harassment" at bounding box center [617, 405] width 158 height 19
click at [796, 632] on img at bounding box center [797, 626] width 11 height 17
click at [648, 402] on p "This is NOT sexual harassment" at bounding box center [632, 405] width 188 height 19
click at [792, 622] on img at bounding box center [797, 626] width 11 height 17
click at [694, 412] on p "This is NOT sexual harassment" at bounding box center [632, 405] width 188 height 19
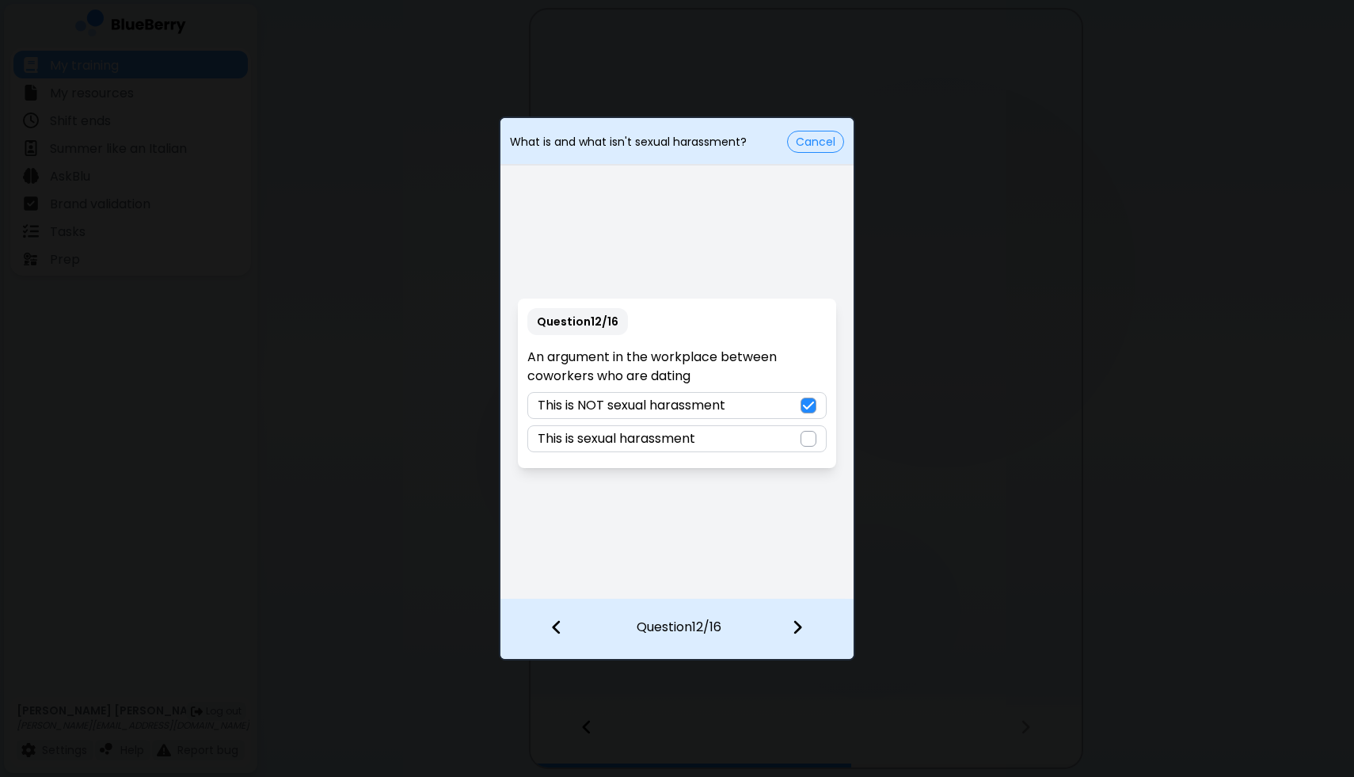
click at [796, 632] on img at bounding box center [797, 626] width 11 height 17
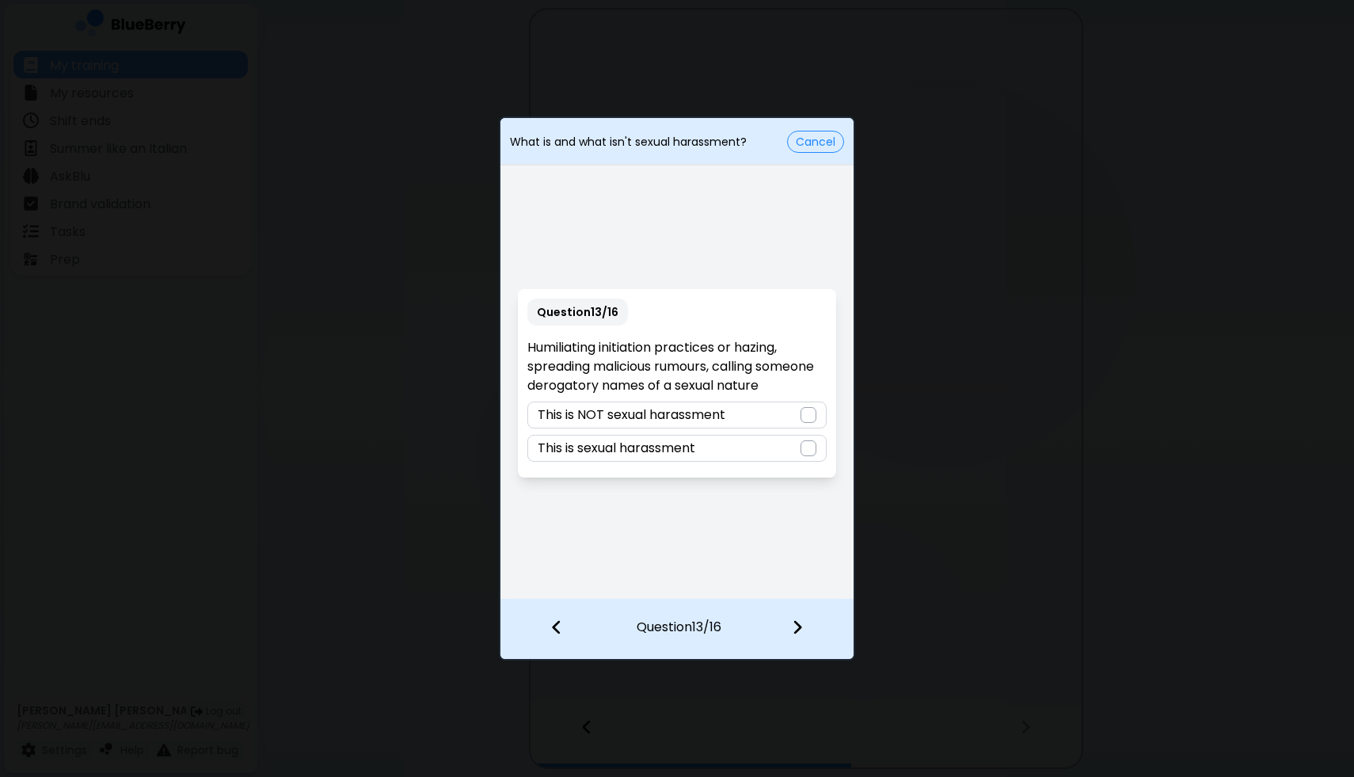
click at [663, 451] on p "This is sexual harassment" at bounding box center [617, 448] width 158 height 19
click at [792, 633] on img at bounding box center [797, 626] width 11 height 17
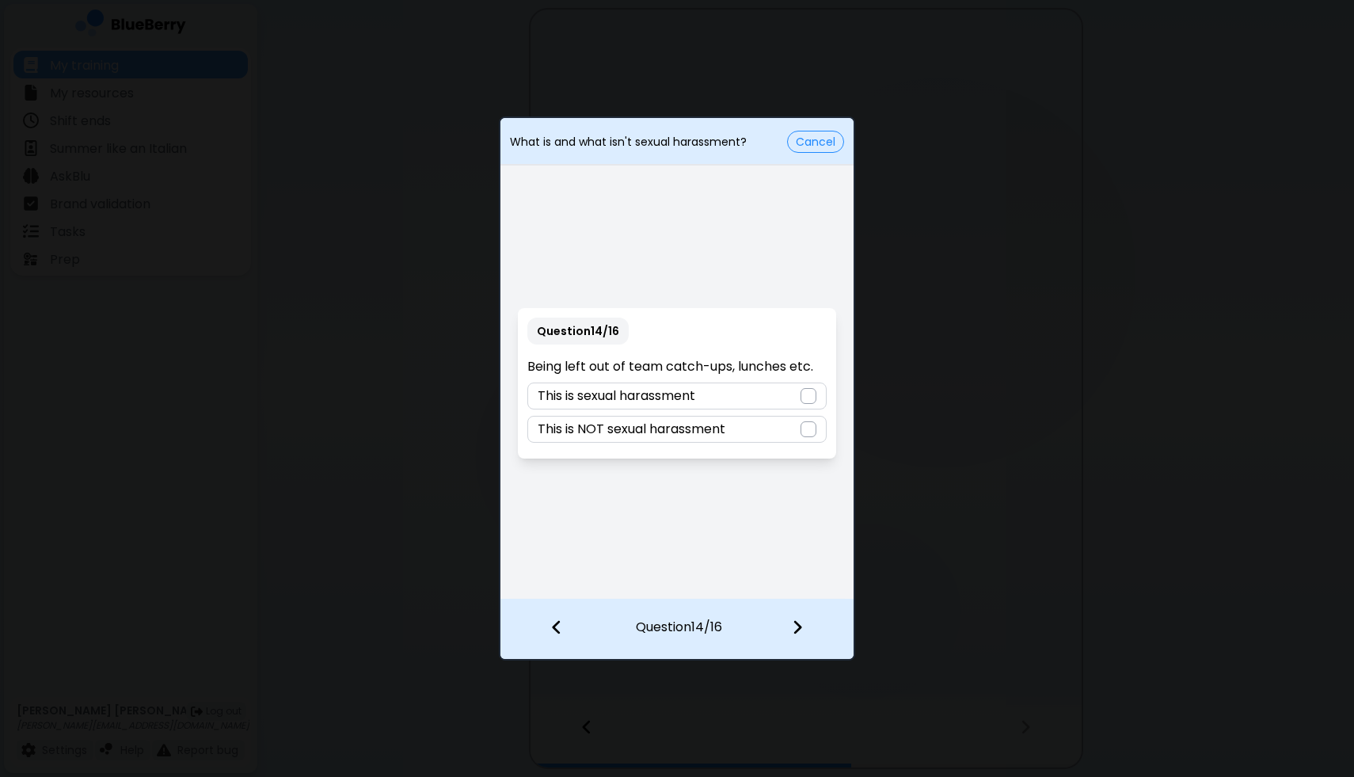
click at [666, 428] on p "This is NOT sexual harassment" at bounding box center [632, 429] width 188 height 19
click at [795, 623] on img at bounding box center [797, 626] width 11 height 17
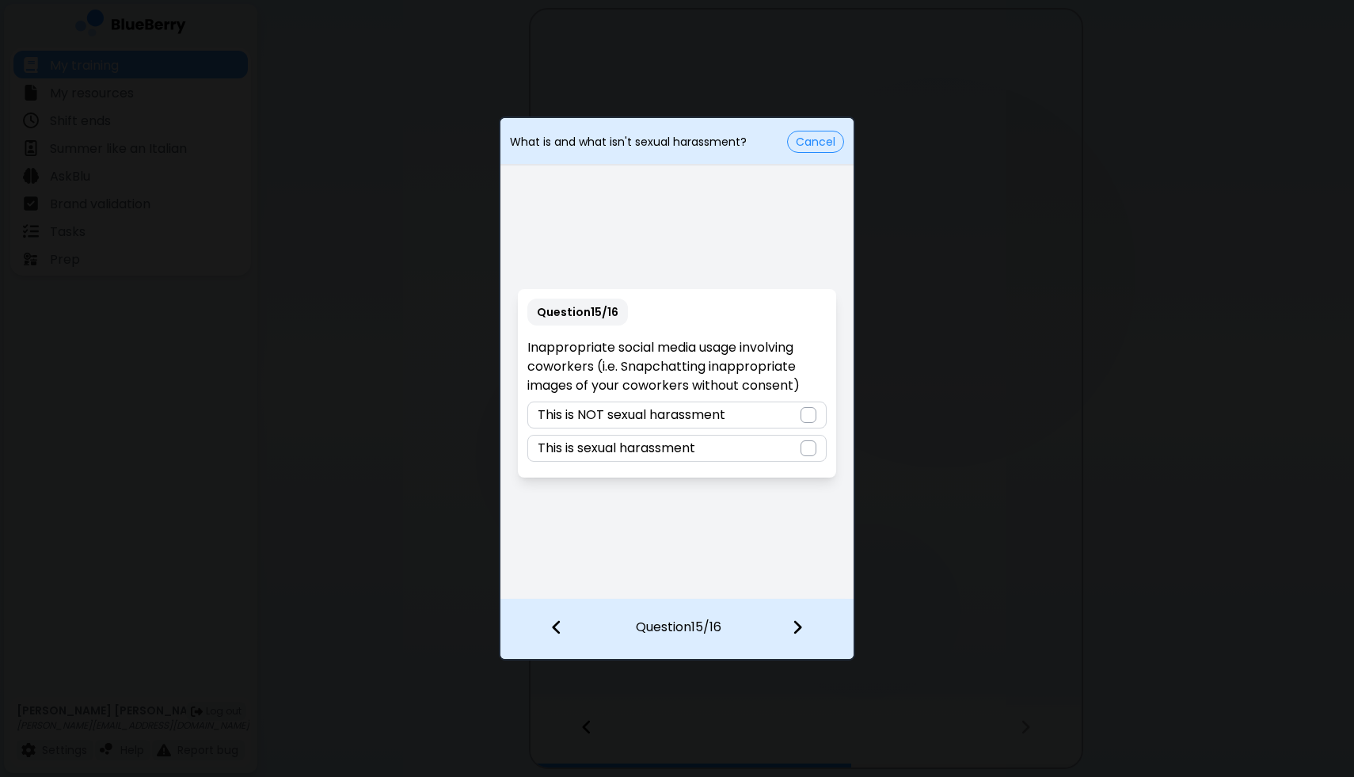
click at [658, 454] on p "This is sexual harassment" at bounding box center [617, 448] width 158 height 19
click at [796, 627] on img at bounding box center [797, 626] width 11 height 17
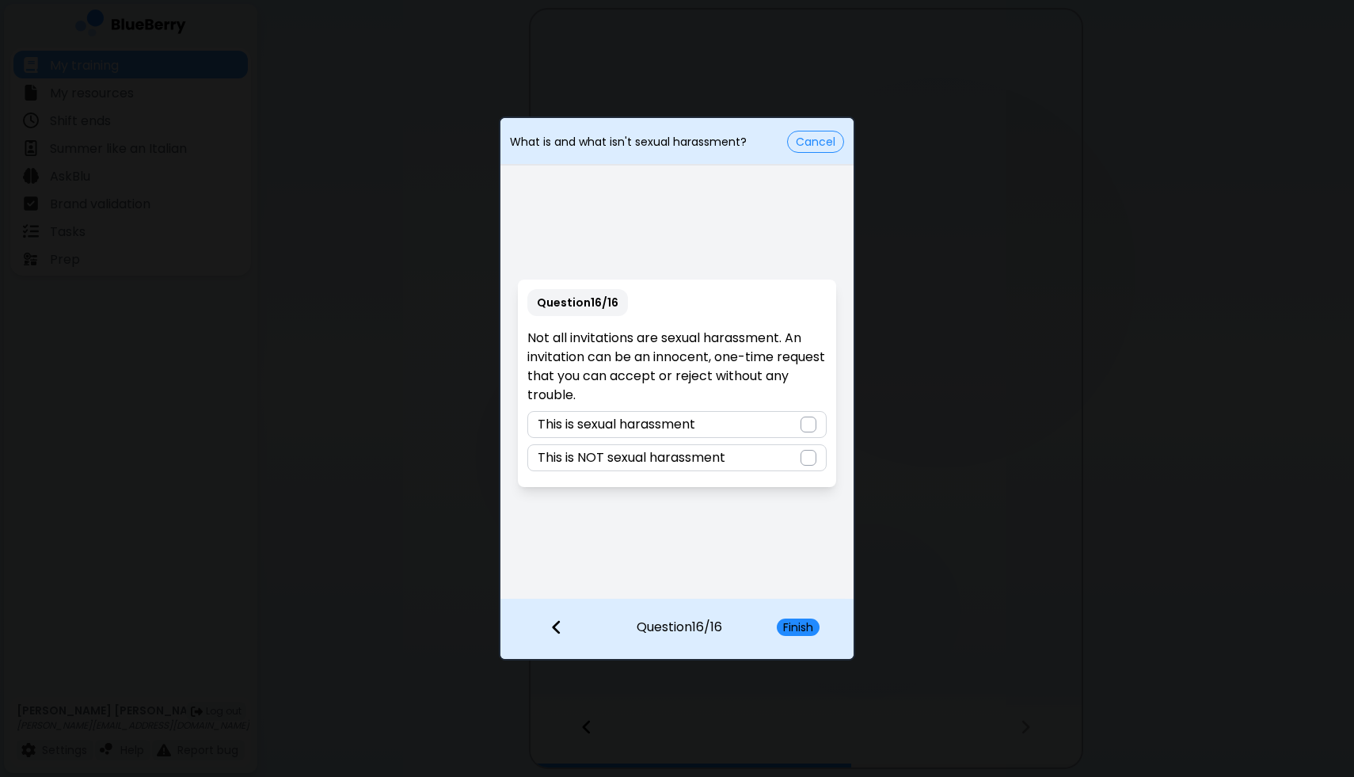
click at [563, 624] on div at bounding box center [548, 628] width 97 height 59
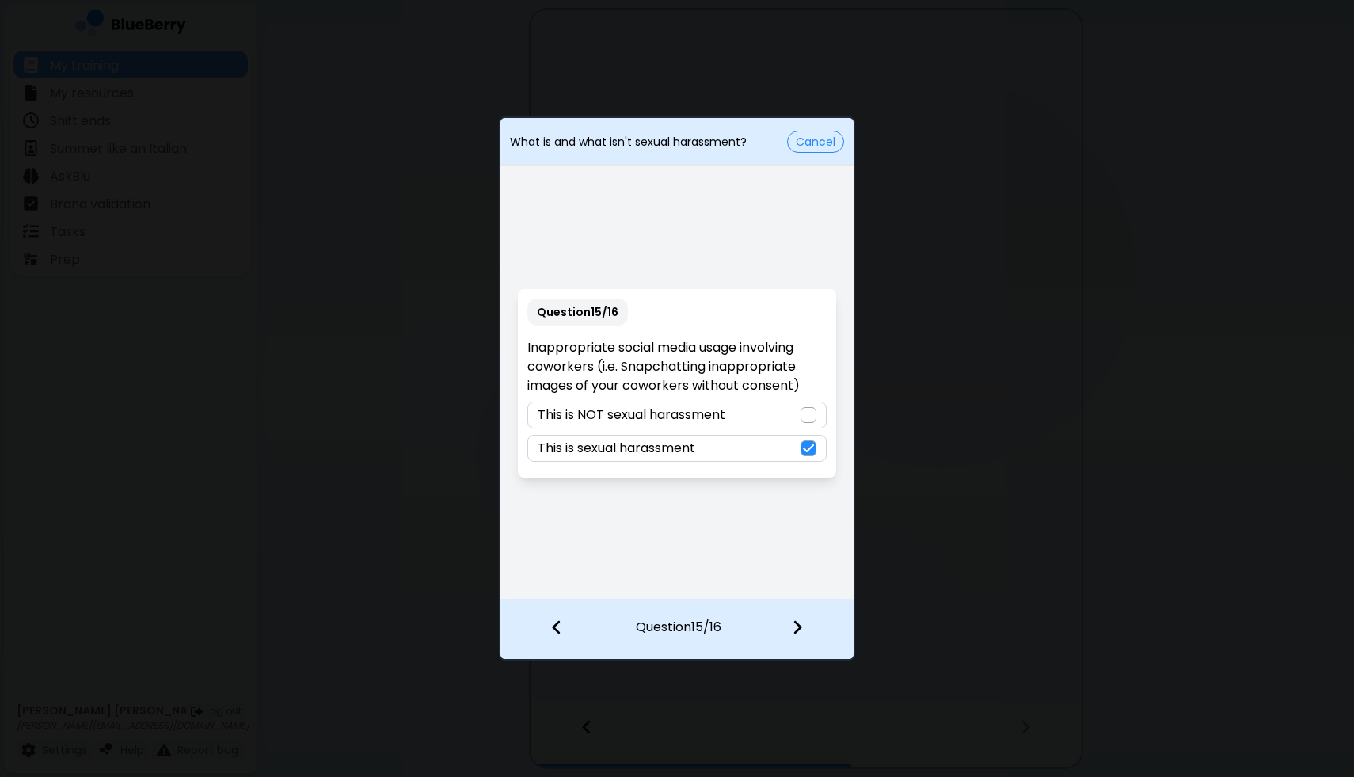
click at [562, 624] on div at bounding box center [548, 628] width 97 height 59
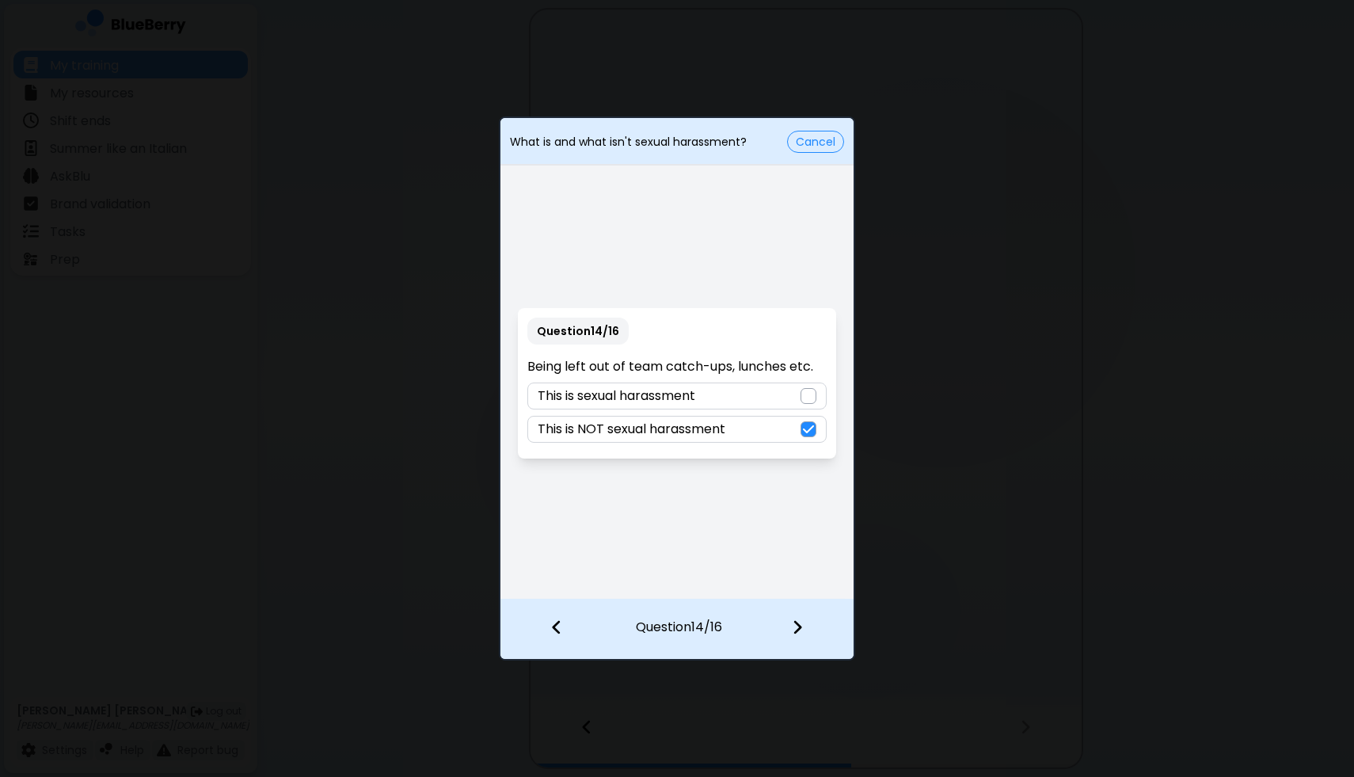
click at [562, 624] on div at bounding box center [548, 628] width 97 height 59
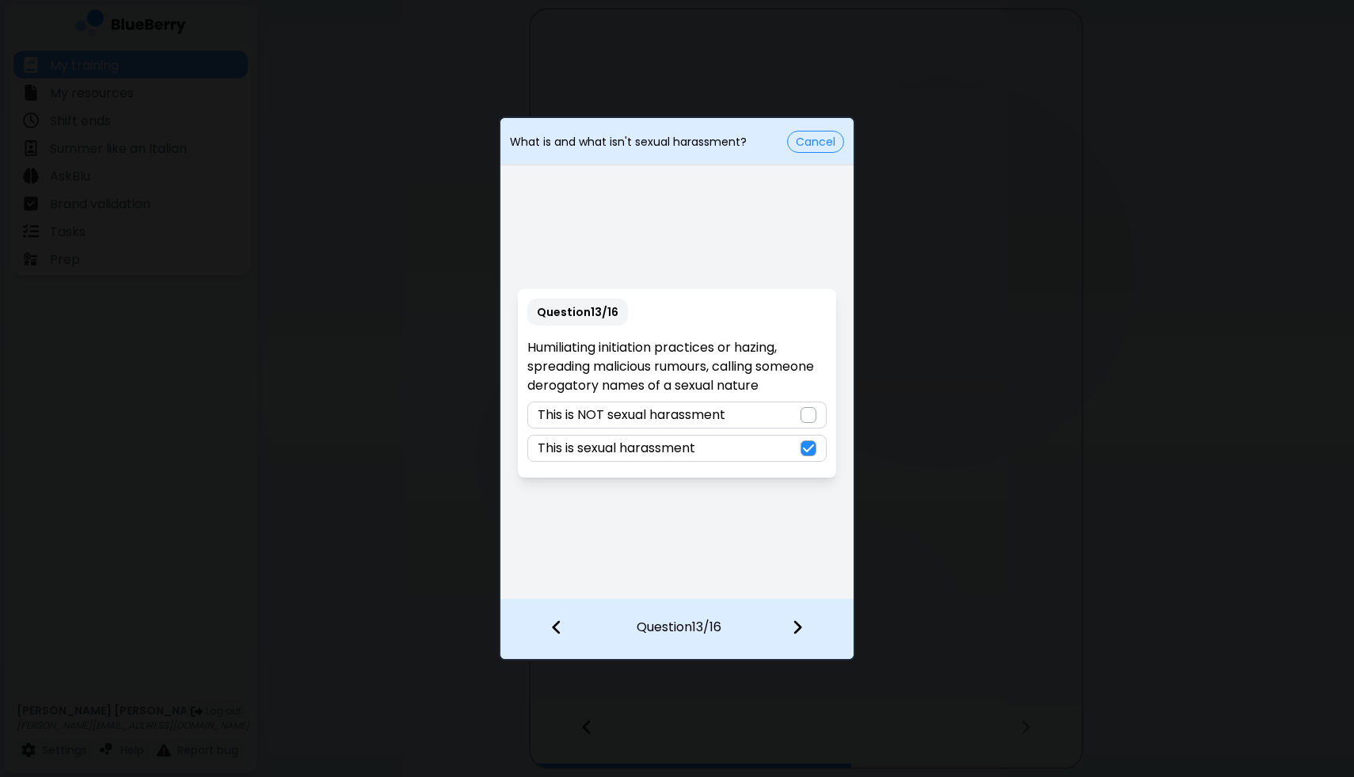
click at [562, 624] on div at bounding box center [548, 628] width 97 height 59
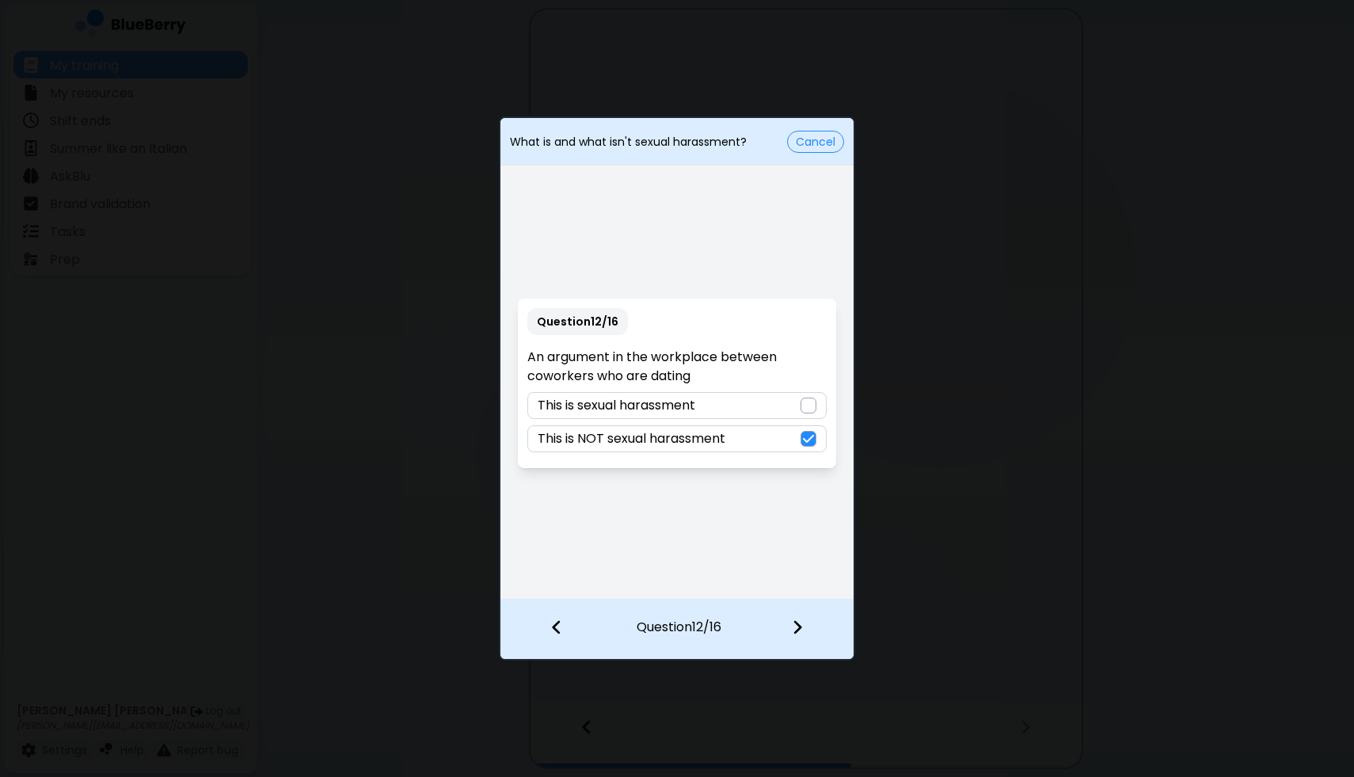
click at [562, 624] on div at bounding box center [548, 628] width 97 height 59
click at [554, 621] on img at bounding box center [556, 626] width 11 height 17
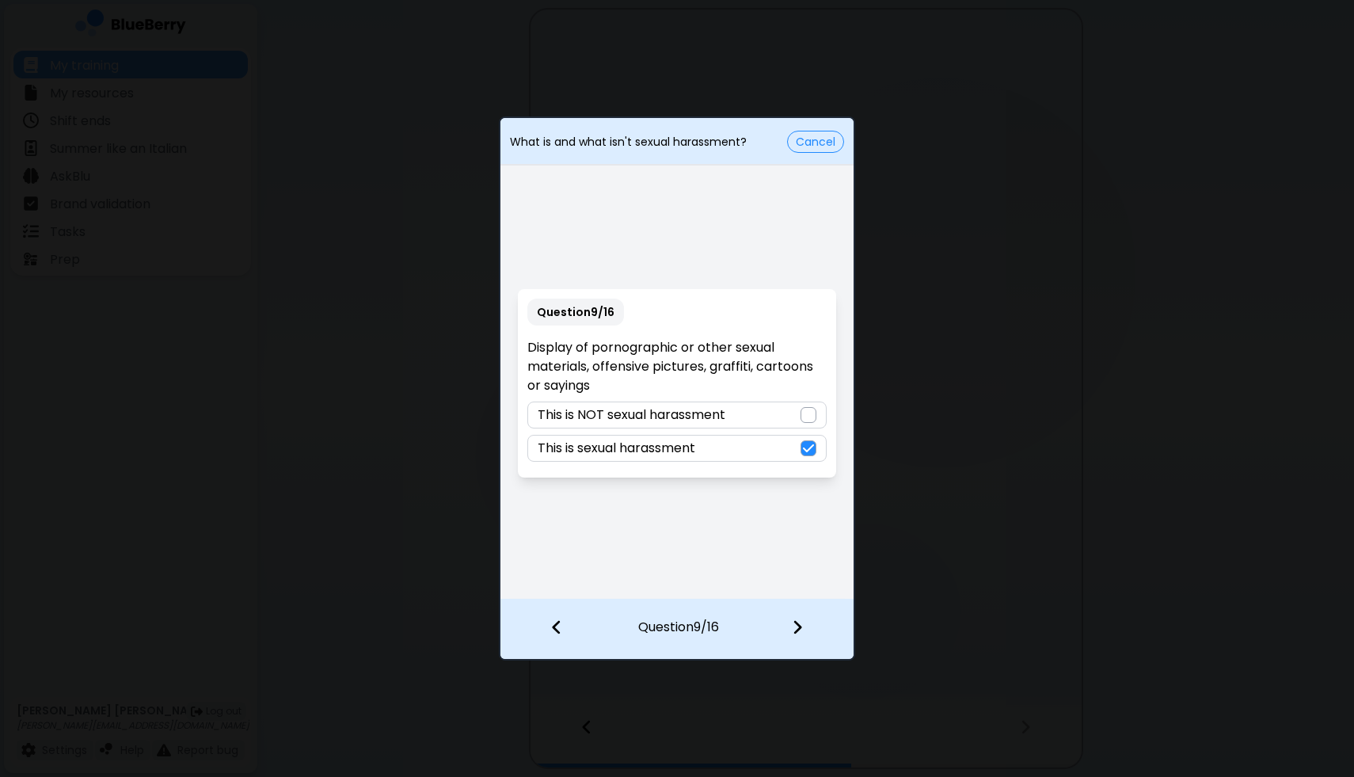
click at [792, 631] on img at bounding box center [797, 626] width 11 height 17
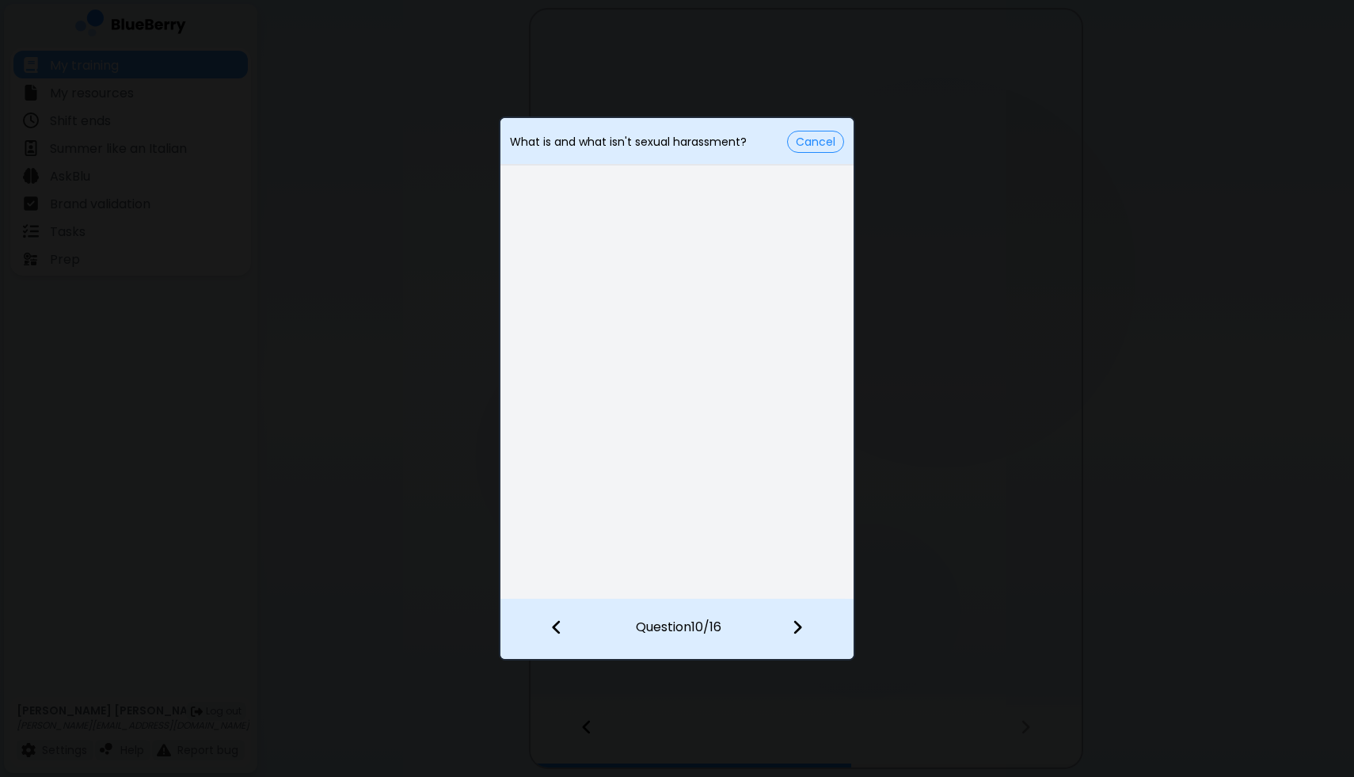
click at [792, 631] on img at bounding box center [797, 626] width 11 height 17
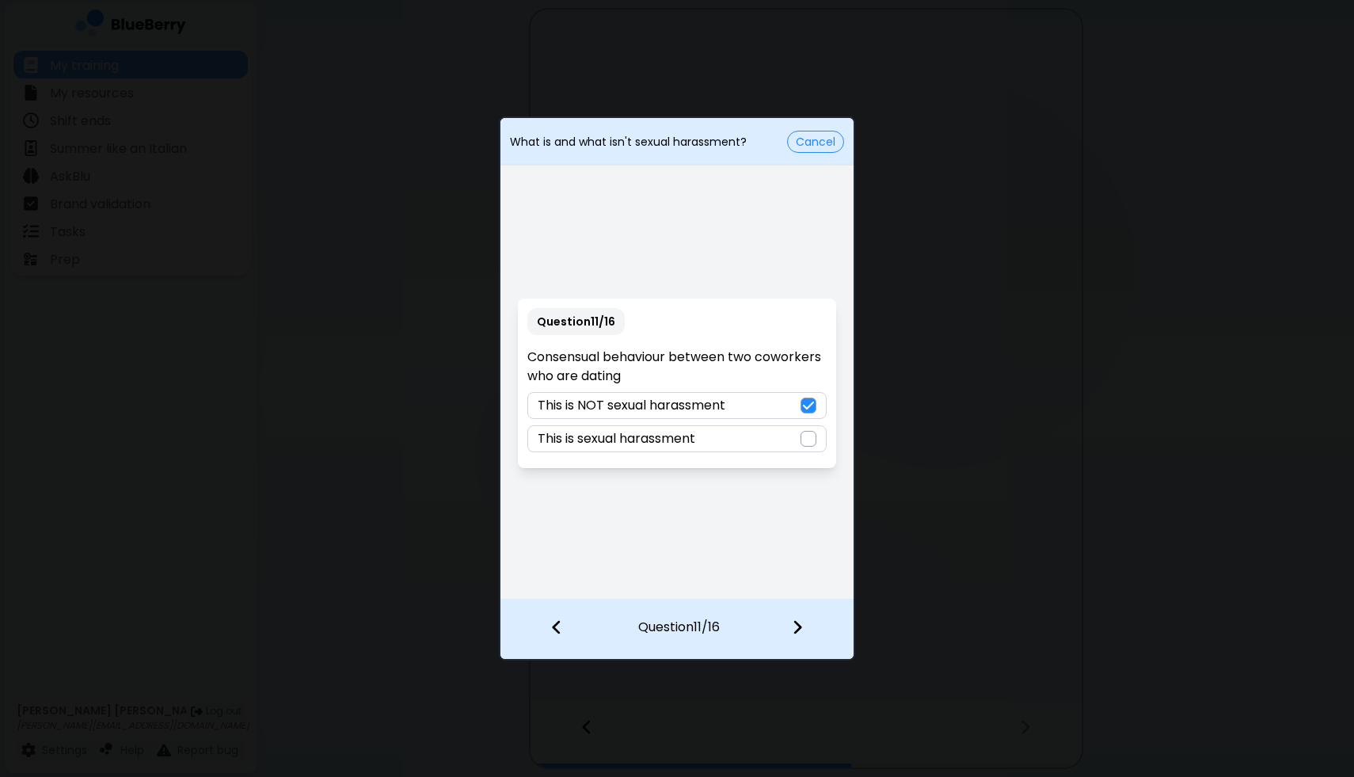
click at [792, 631] on img at bounding box center [797, 626] width 11 height 17
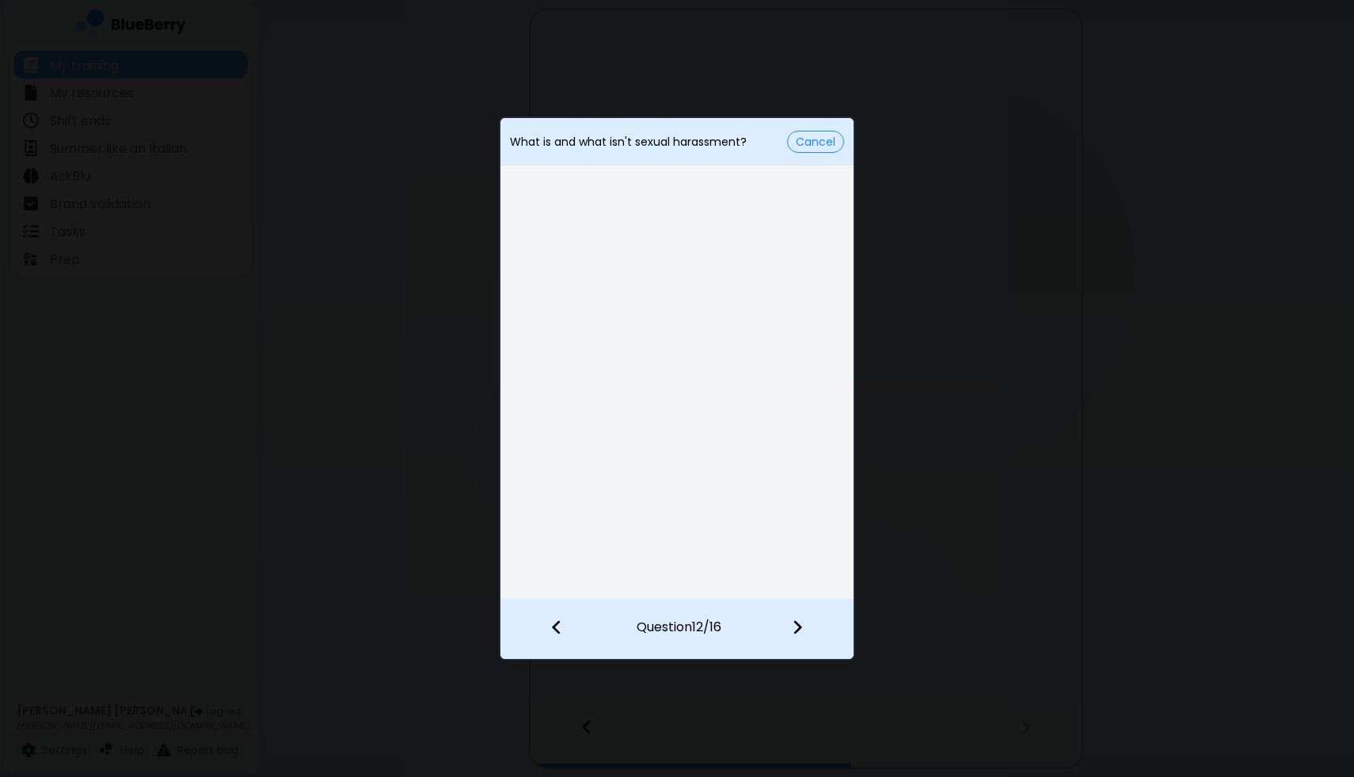
click at [792, 631] on img at bounding box center [797, 626] width 11 height 17
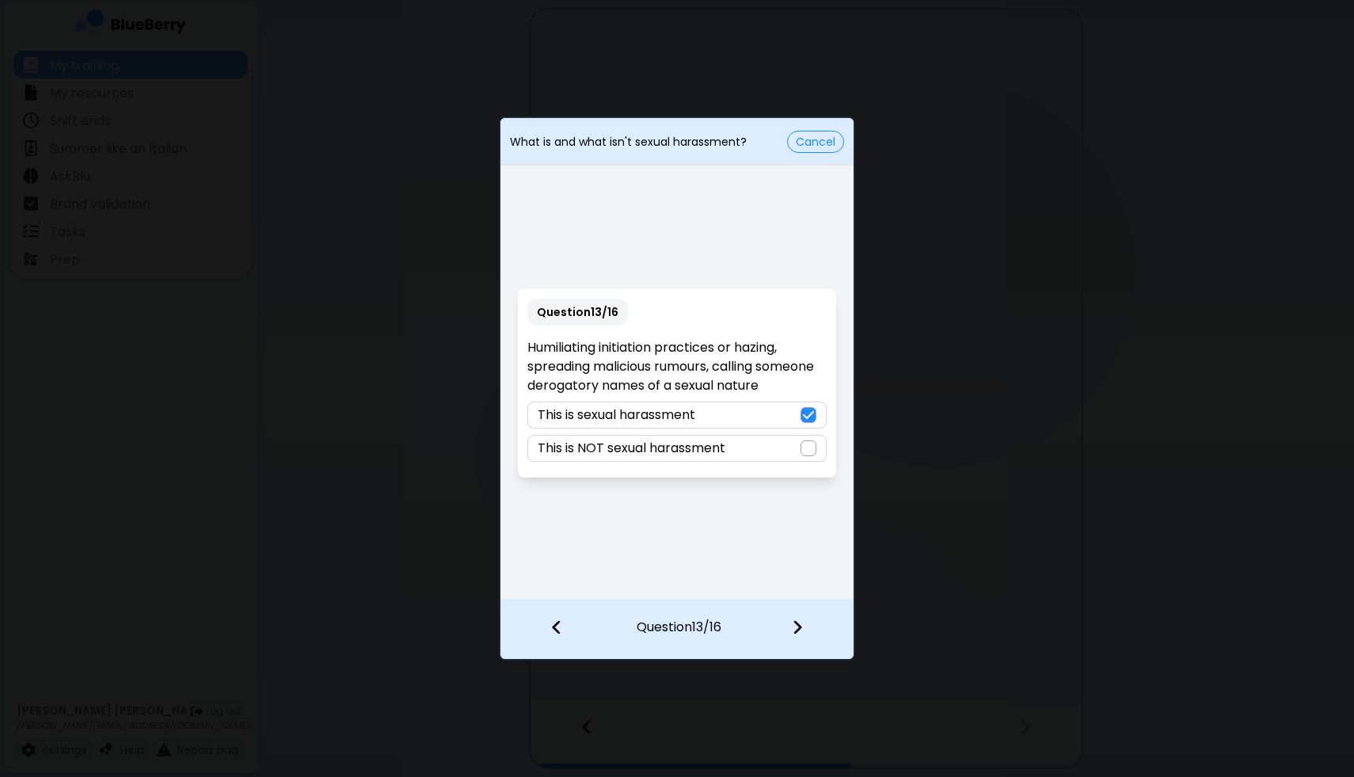
click at [792, 631] on img at bounding box center [797, 626] width 11 height 17
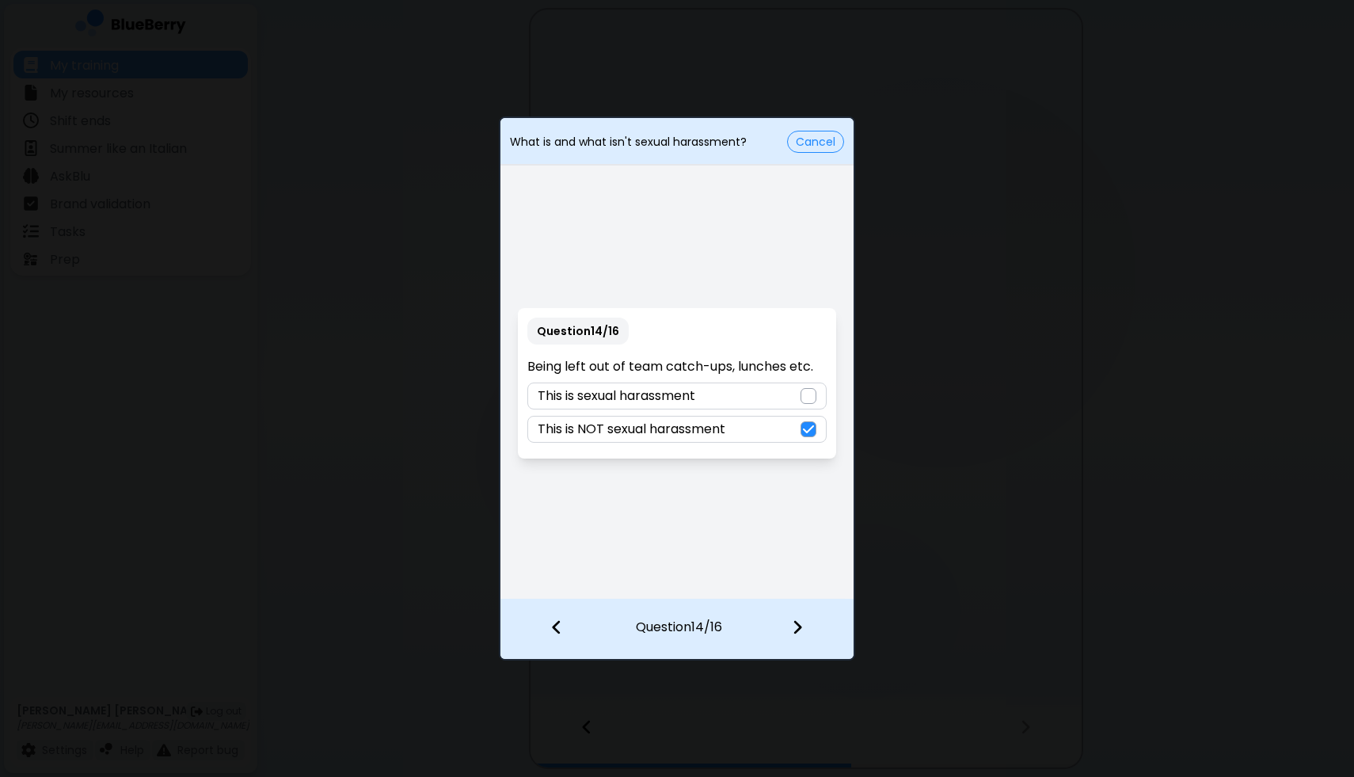
click at [792, 631] on img at bounding box center [797, 626] width 11 height 17
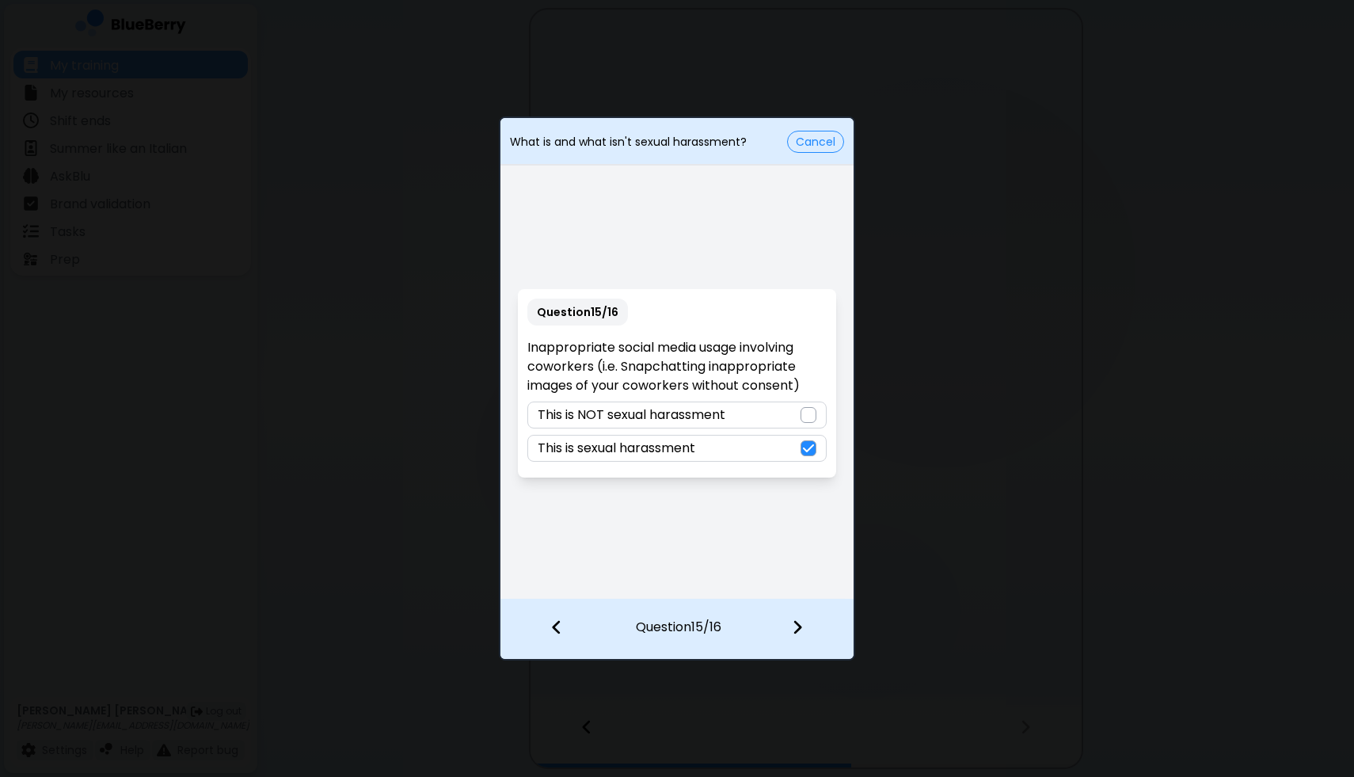
click at [792, 631] on img at bounding box center [797, 626] width 11 height 17
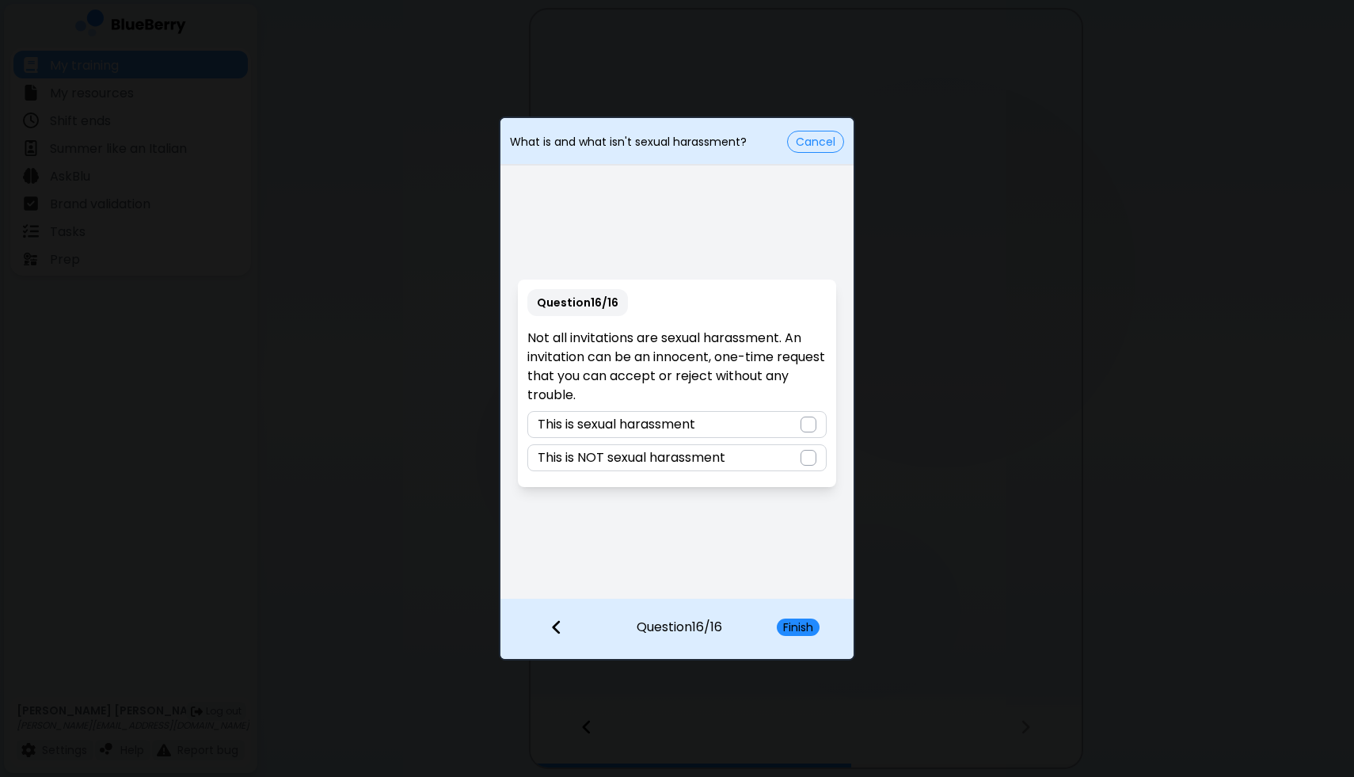
click at [690, 460] on p "This is NOT sexual harassment" at bounding box center [632, 457] width 188 height 19
click at [794, 628] on button "Finish" at bounding box center [798, 626] width 43 height 17
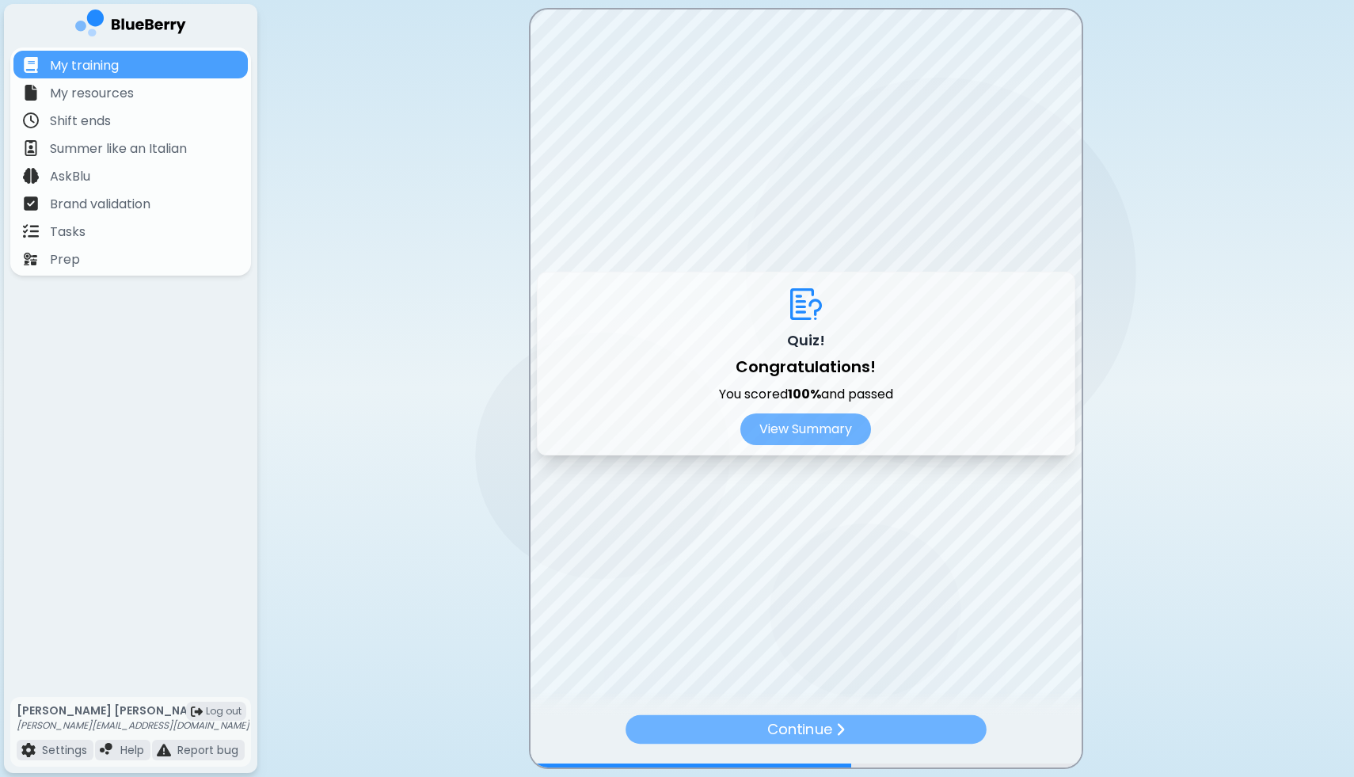
click at [802, 726] on p "Continue" at bounding box center [798, 729] width 65 height 22
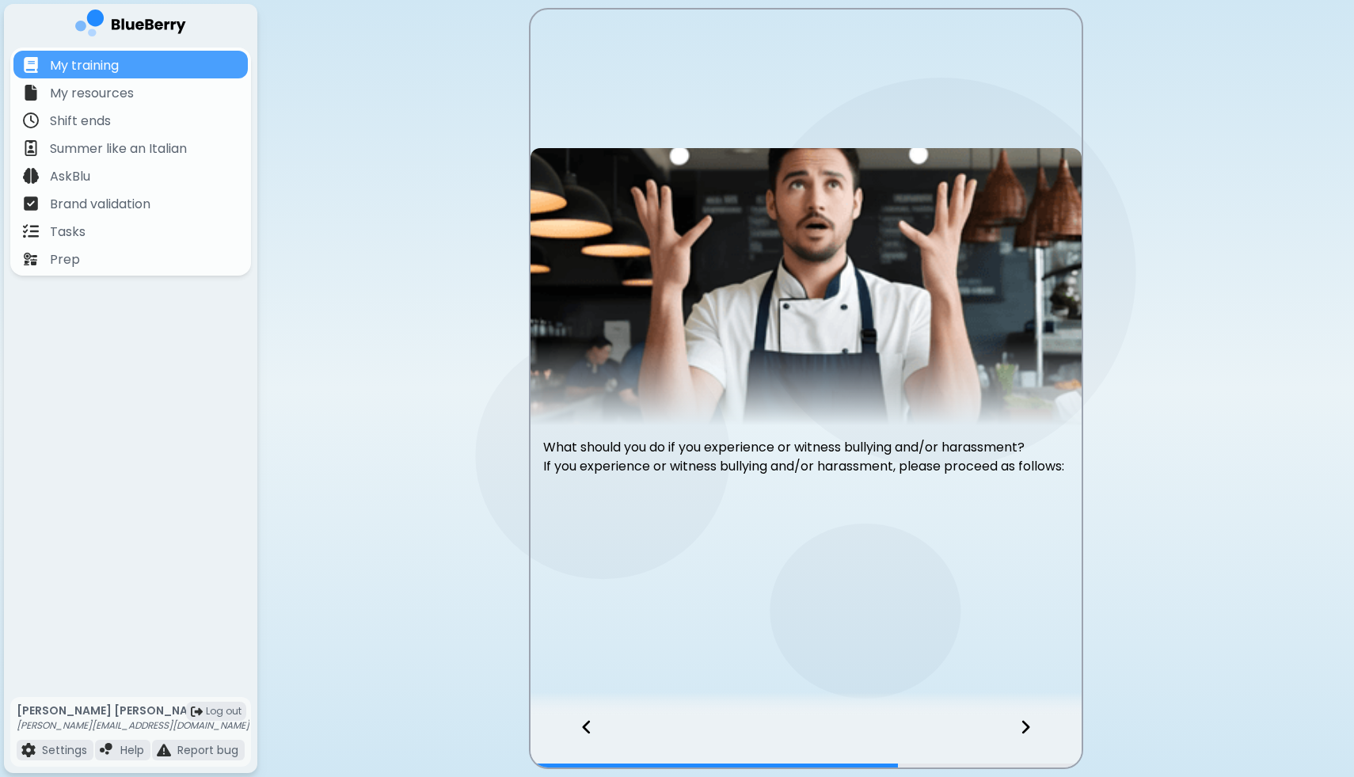
click at [1015, 724] on div at bounding box center [1034, 741] width 93 height 52
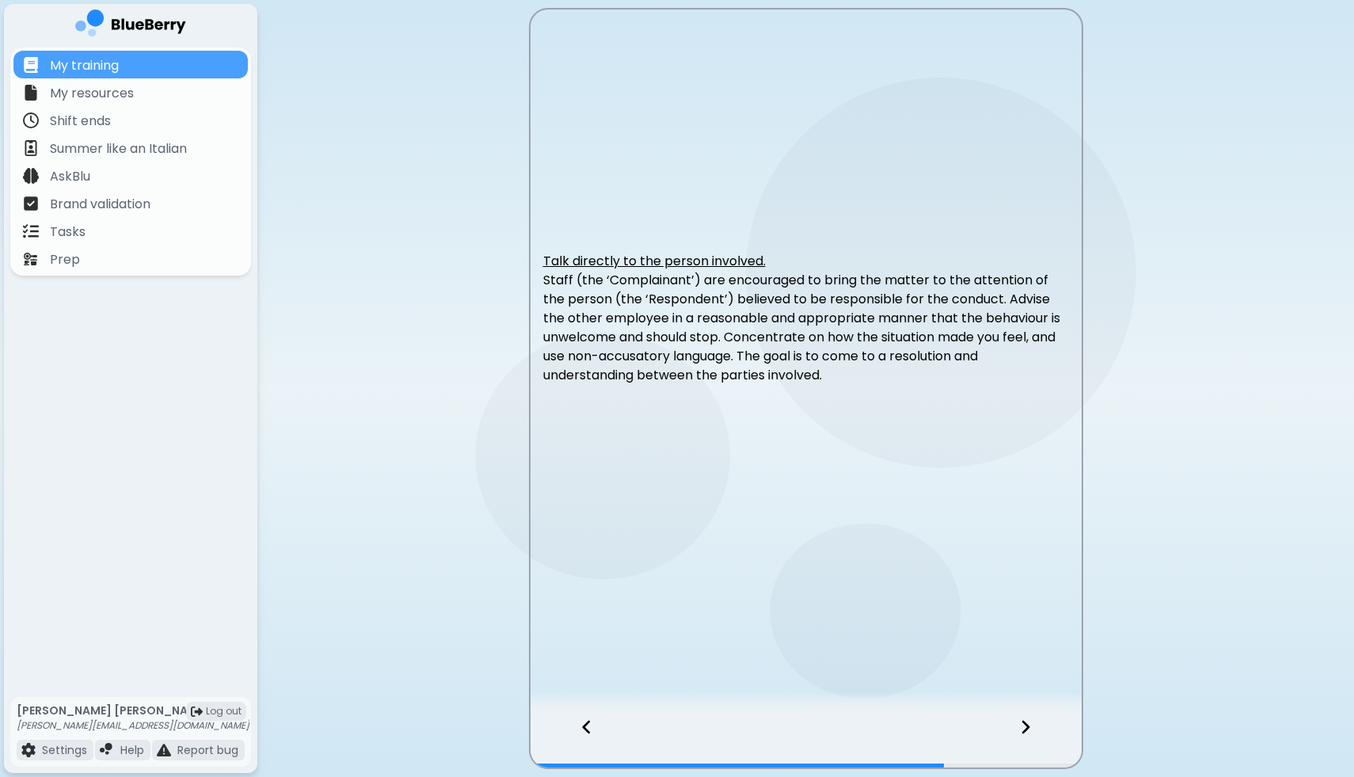
click at [1024, 718] on icon at bounding box center [1025, 726] width 11 height 17
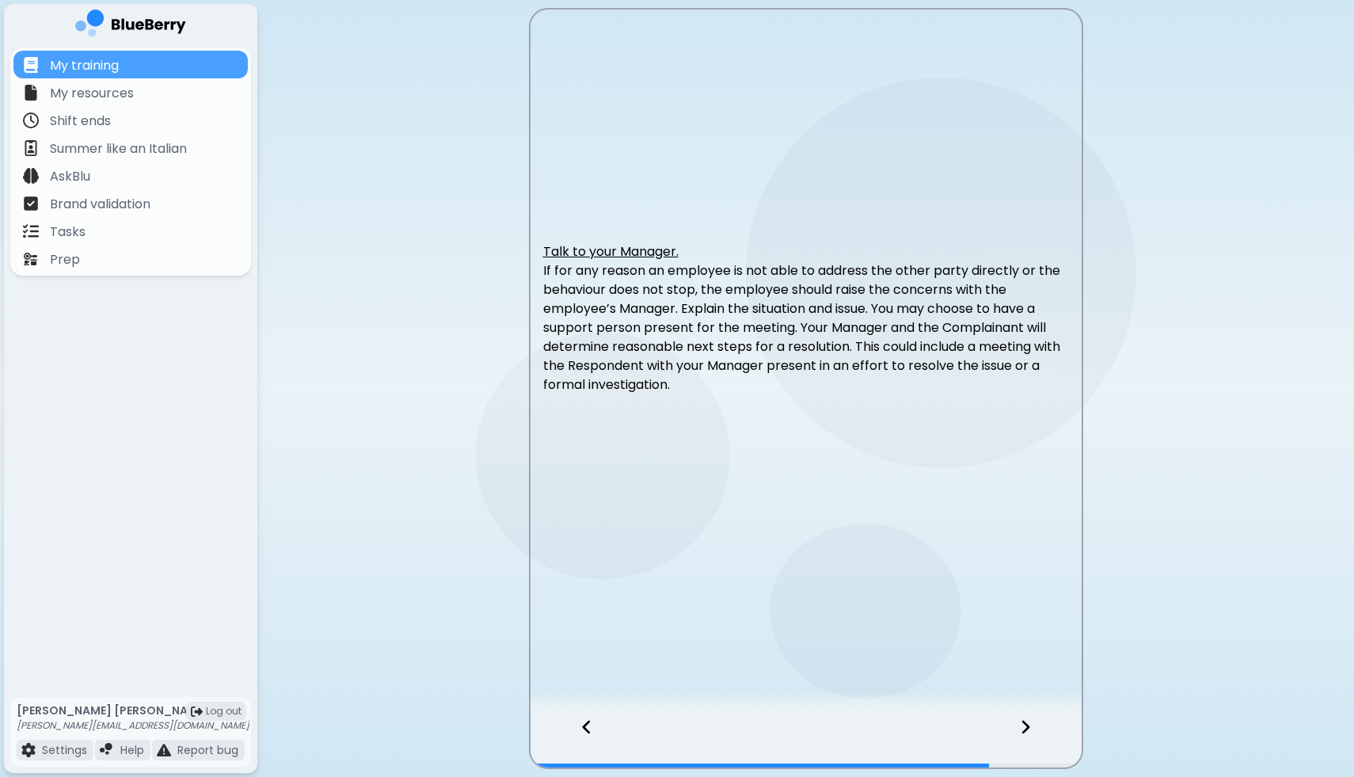
click at [1024, 722] on icon at bounding box center [1025, 726] width 8 height 13
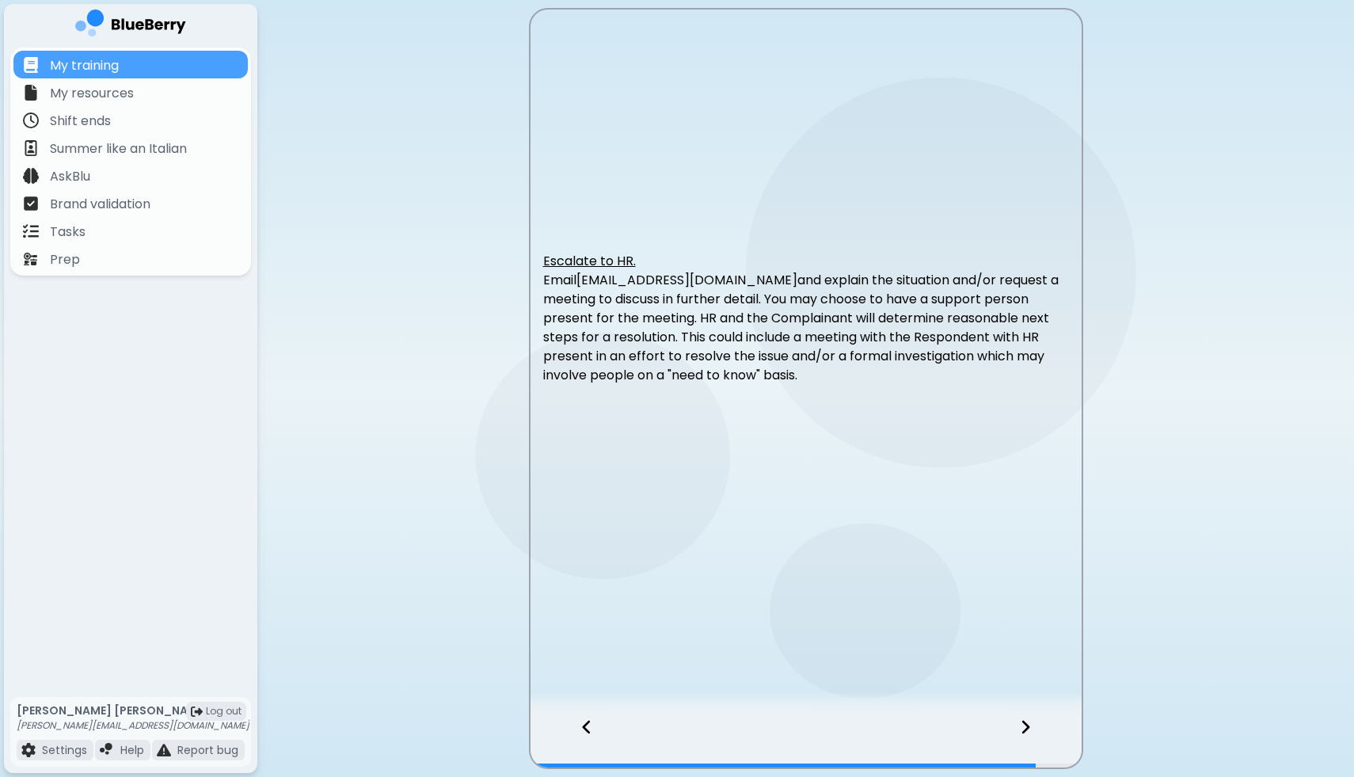
click at [1022, 724] on icon at bounding box center [1025, 726] width 11 height 17
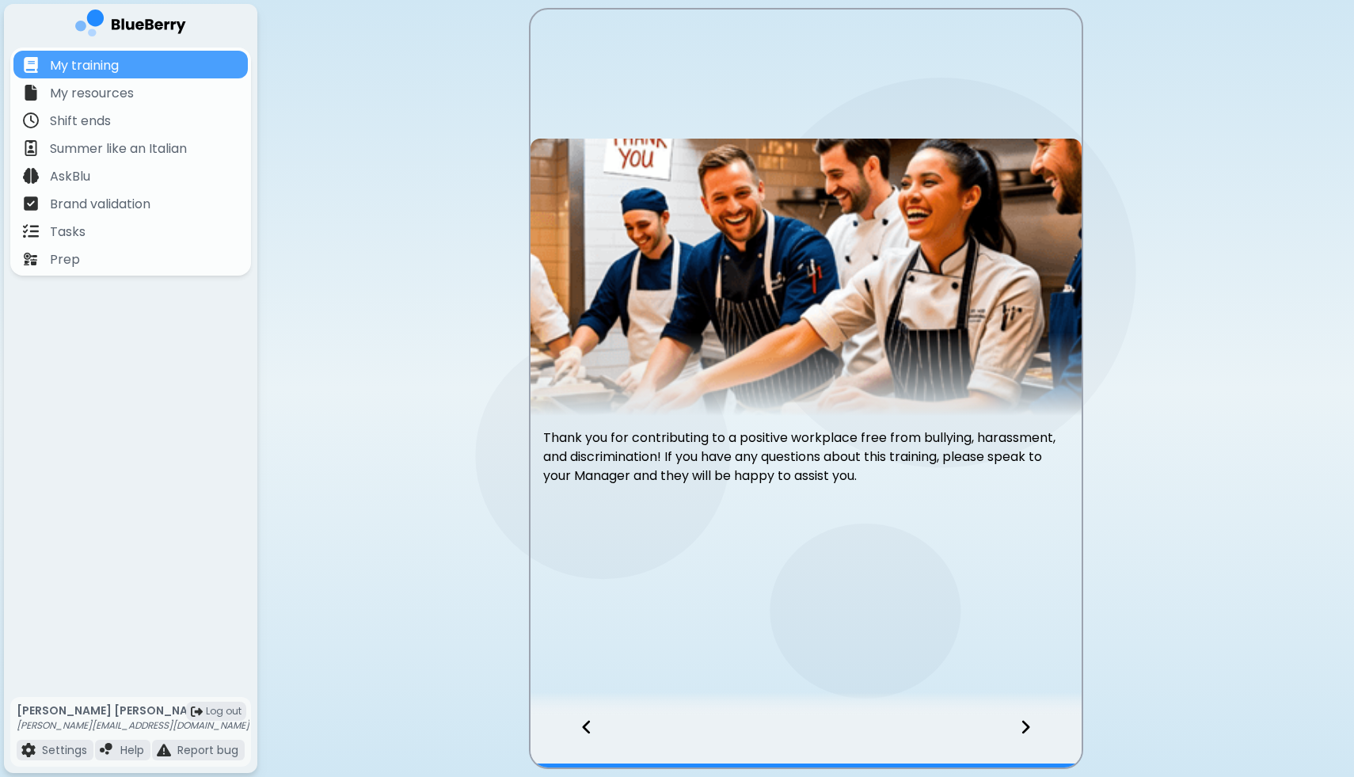
click at [1022, 724] on icon at bounding box center [1025, 726] width 11 height 17
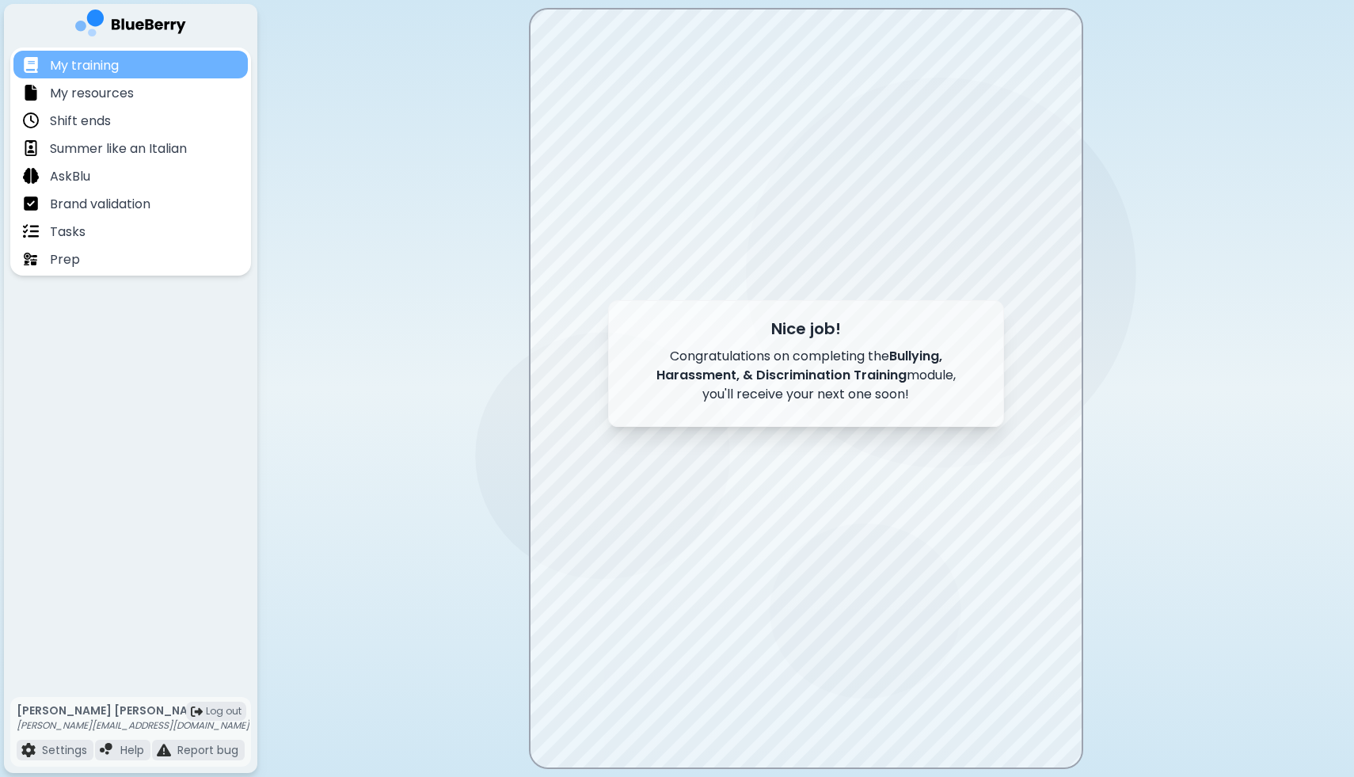
click at [195, 59] on div "My training" at bounding box center [130, 65] width 234 height 28
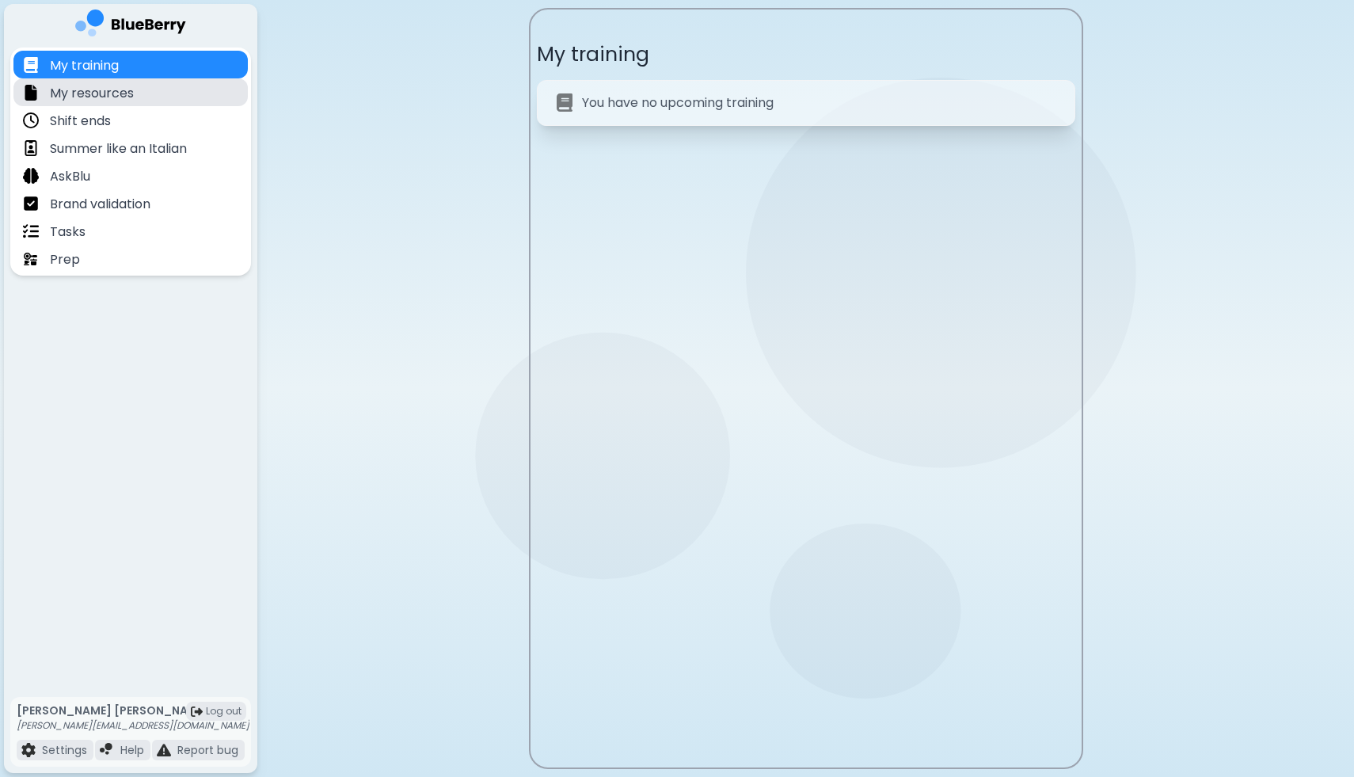
click at [173, 97] on div "My resources" at bounding box center [130, 92] width 234 height 28
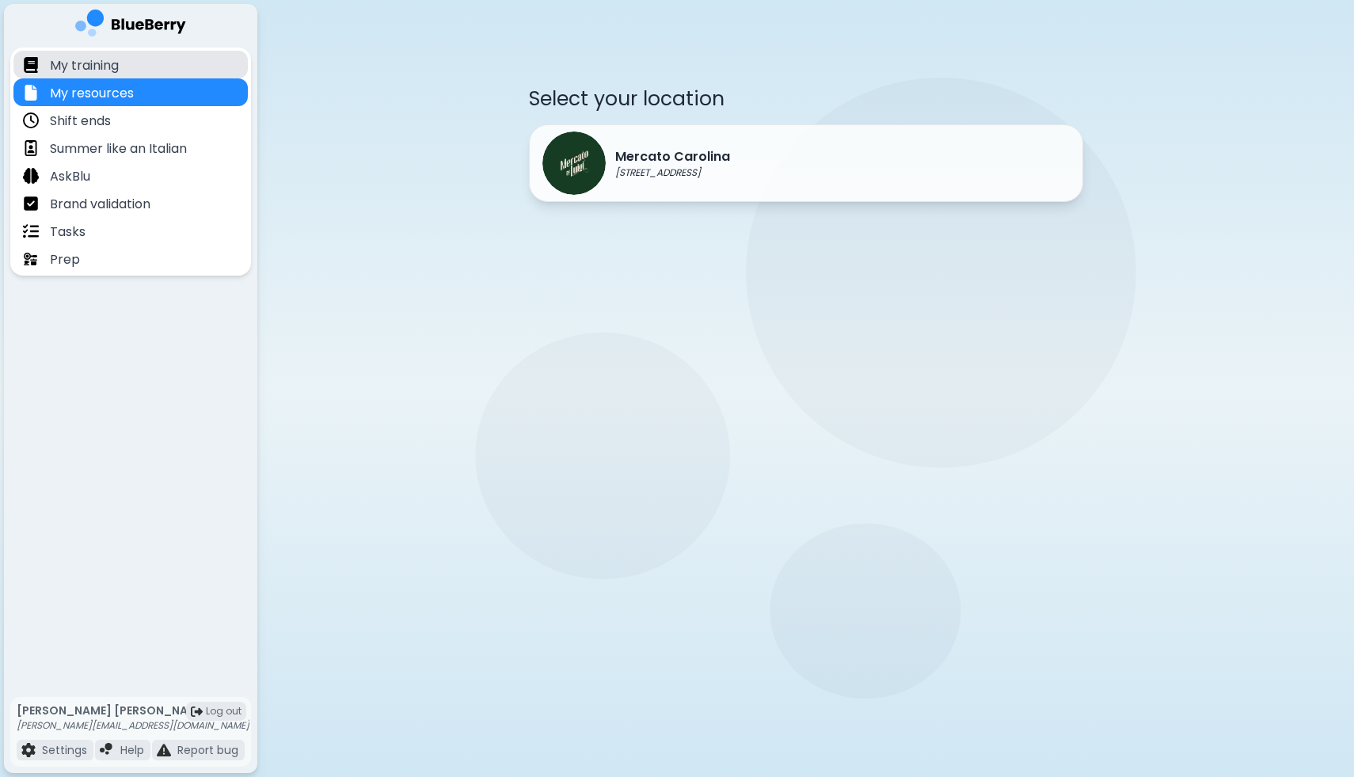
click at [182, 66] on div "My training" at bounding box center [130, 65] width 234 height 28
